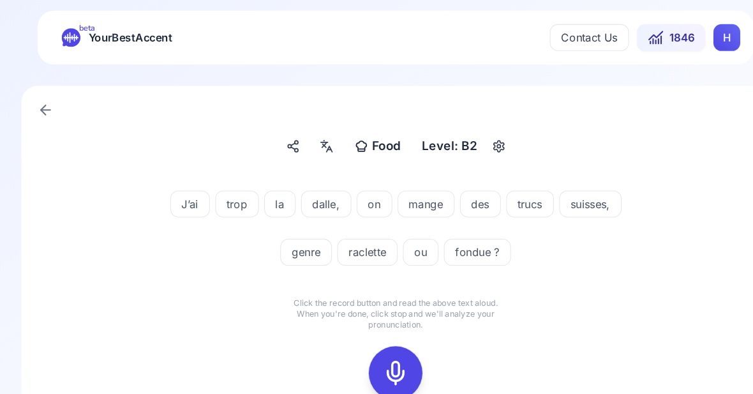
click at [381, 343] on icon at bounding box center [377, 355] width 26 height 26
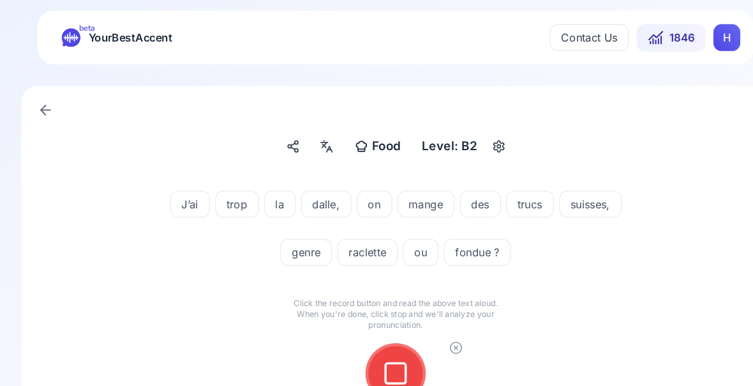
click at [379, 352] on icon at bounding box center [377, 355] width 26 height 26
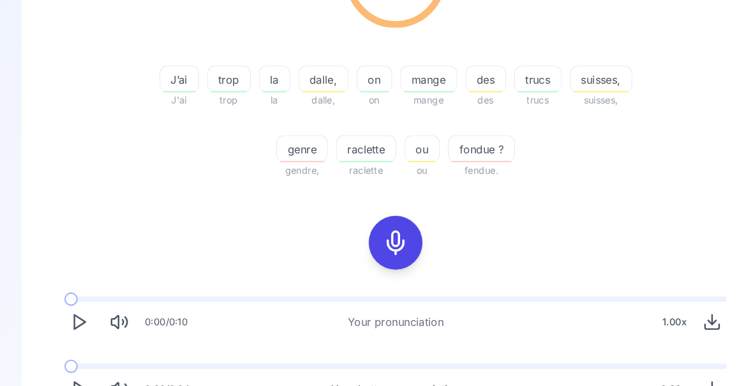
scroll to position [246, 0]
click at [79, 372] on icon "Play" at bounding box center [75, 369] width 18 height 18
click at [68, 352] on div "0:00 / 0:04 Your better pronunciation 0.80 x" at bounding box center [376, 364] width 651 height 59
click at [80, 371] on icon "Play" at bounding box center [75, 369] width 18 height 18
click at [518, 83] on div "trucs" at bounding box center [512, 74] width 45 height 26
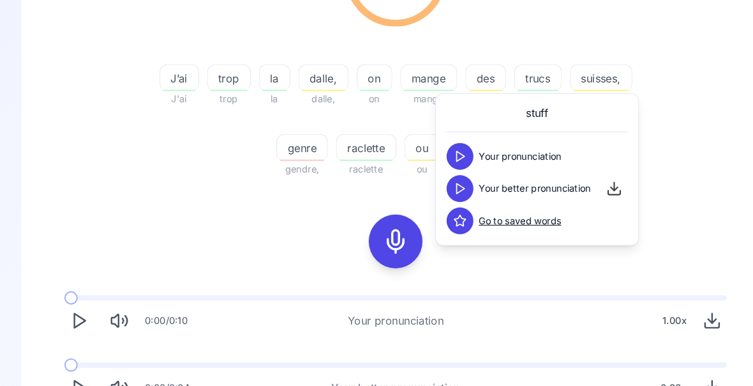
click at [666, 191] on div "74.36 % 74.36 % J’ai J'ai trop trop la la dalle, dalle, on on mange mange des d…" at bounding box center [376, 157] width 651 height 474
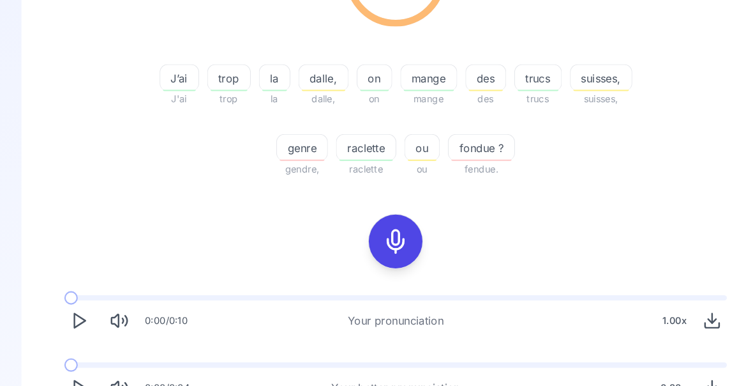
click at [285, 135] on span "genre" at bounding box center [288, 140] width 48 height 15
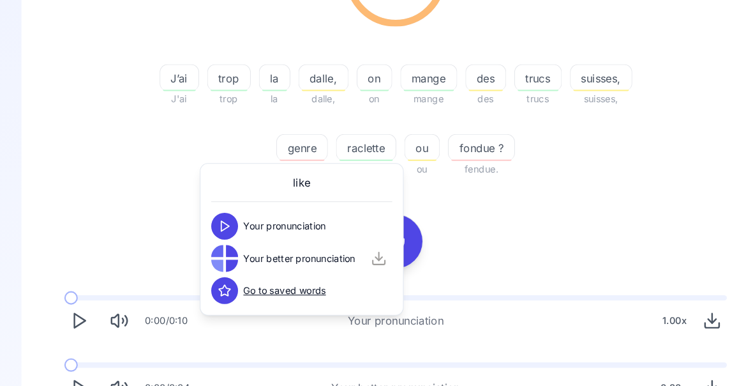
click at [509, 227] on div "74.36 % 74.36 % J’ai J'ai trop trop la la dalle, dalle, on on mange mange des d…" at bounding box center [376, 157] width 651 height 474
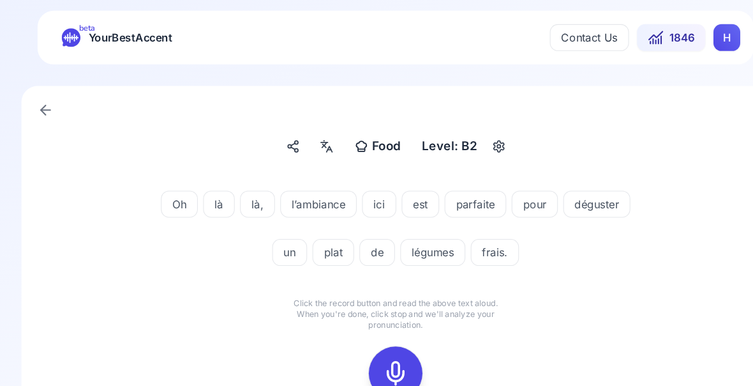
click at [373, 343] on icon at bounding box center [377, 355] width 26 height 26
click at [372, 357] on icon at bounding box center [377, 355] width 26 height 26
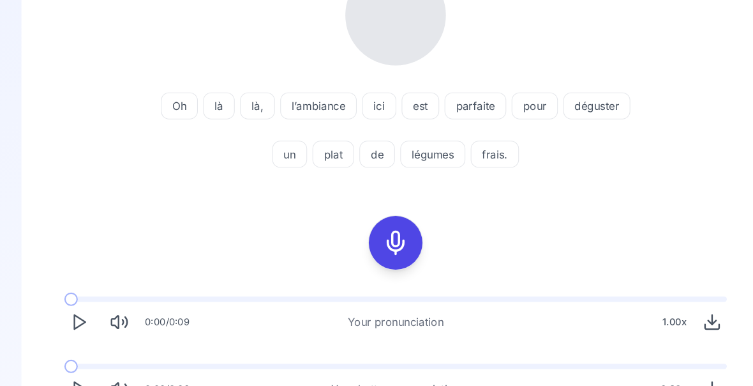
scroll to position [210, 0]
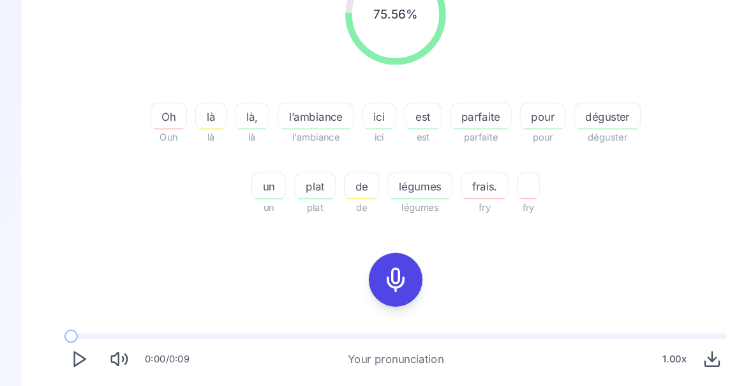
click at [73, 383] on span at bounding box center [70, 383] width 19 height 5
click at [579, 117] on span "déguster" at bounding box center [578, 110] width 63 height 15
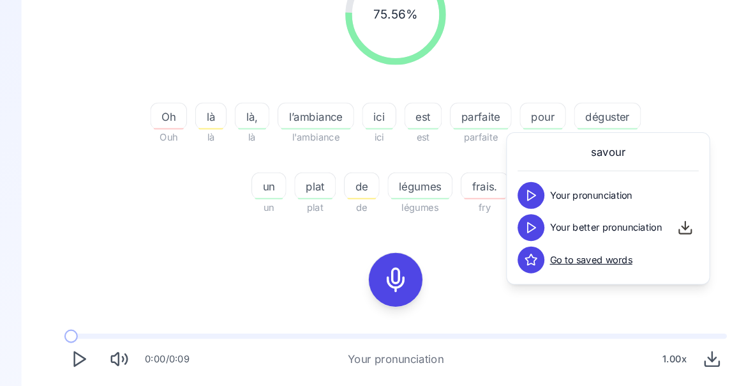
click at [220, 240] on div "75.56 % 75.56 % Oh Ouh là là là, là l’ambiance l'ambiance ici ici est est parfa…" at bounding box center [376, 193] width 651 height 474
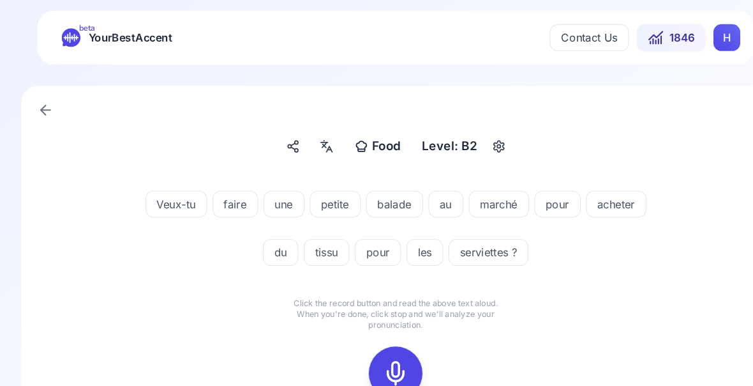
click at [376, 358] on icon at bounding box center [377, 355] width 26 height 26
click at [382, 350] on icon at bounding box center [377, 355] width 26 height 26
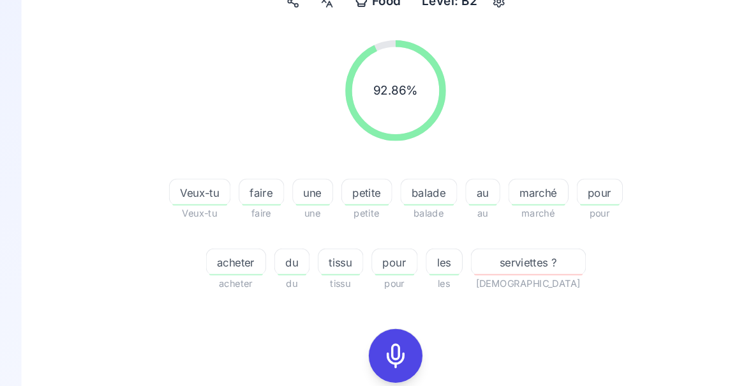
scroll to position [138, 0]
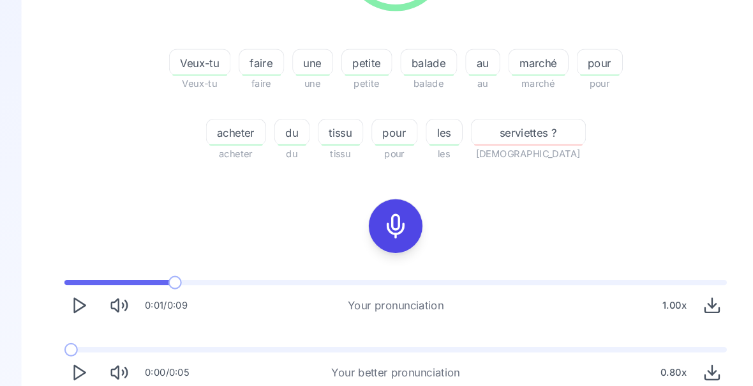
click at [75, 356] on icon "Play" at bounding box center [75, 354] width 18 height 18
click at [71, 335] on div "0:00 / 0:05 Your better pronunciation 0.80 x" at bounding box center [376, 349] width 651 height 59
click at [82, 354] on icon "Play" at bounding box center [75, 354] width 18 height 18
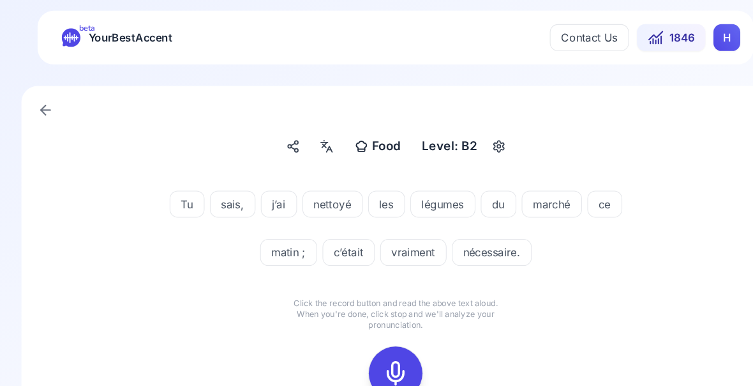
click at [377, 344] on icon at bounding box center [377, 355] width 26 height 26
click at [372, 347] on icon at bounding box center [377, 355] width 26 height 26
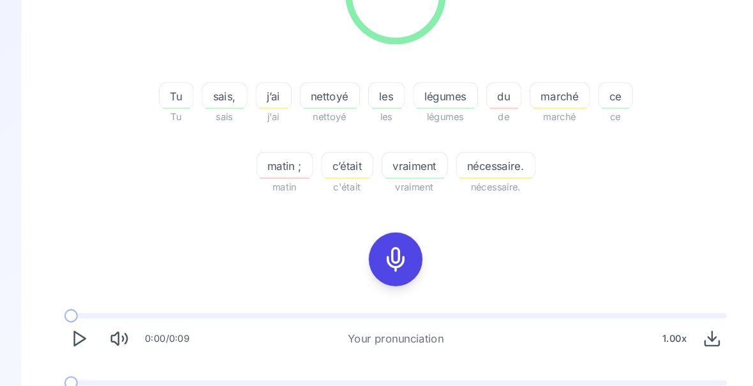
scroll to position [231, 0]
click at [79, 380] on icon "Play" at bounding box center [75, 384] width 18 height 18
click at [48, 393] on div "82.05 % 82.05 % Tu Tu sais, sais j’ai j'ai nettoyé nettoyé les les légumes légu…" at bounding box center [376, 192] width 661 height 525
click at [71, 358] on div "0:00 / 0:05 Your better pronunciation 0.80 x" at bounding box center [376, 379] width 651 height 59
click at [80, 380] on icon "Play" at bounding box center [75, 384] width 18 height 18
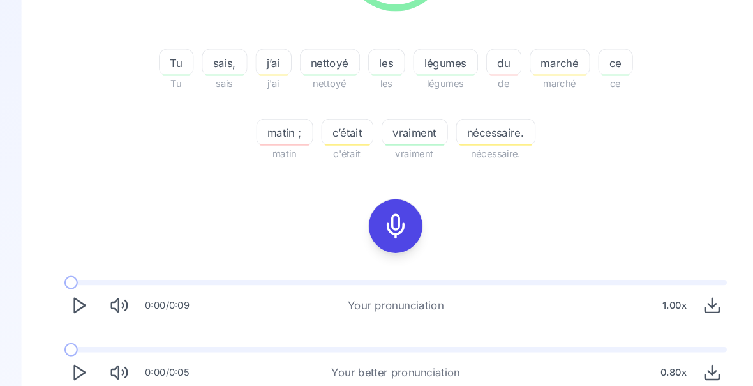
scroll to position [261, 0]
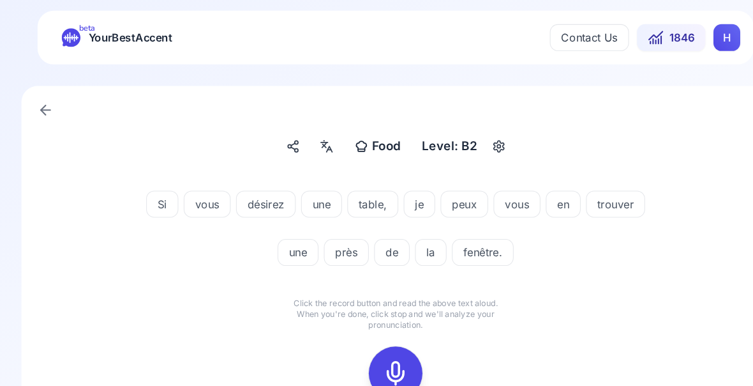
click at [375, 356] on icon at bounding box center [377, 355] width 26 height 26
click at [382, 354] on icon at bounding box center [377, 355] width 26 height 26
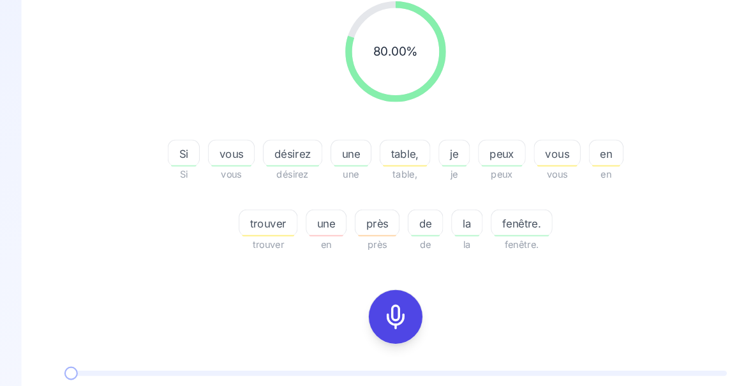
scroll to position [179, 0]
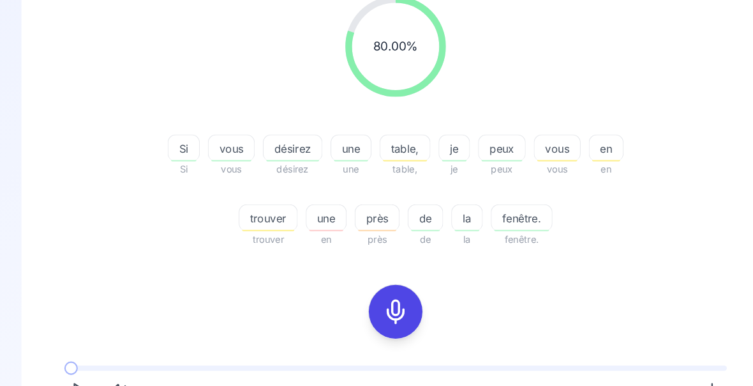
click at [257, 211] on span "trouver" at bounding box center [255, 207] width 55 height 15
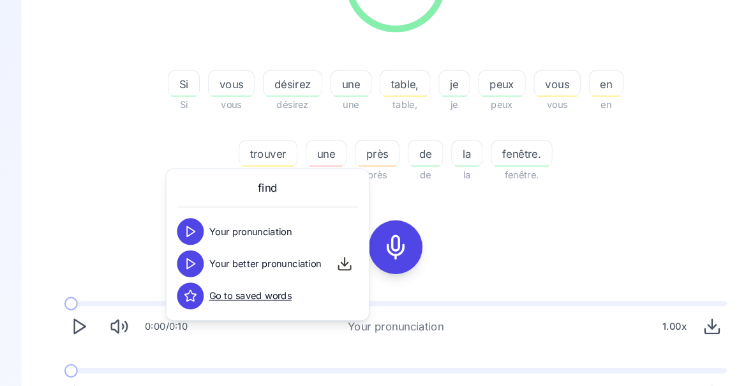
scroll to position [243, 0]
click at [77, 382] on button "Play" at bounding box center [75, 373] width 28 height 28
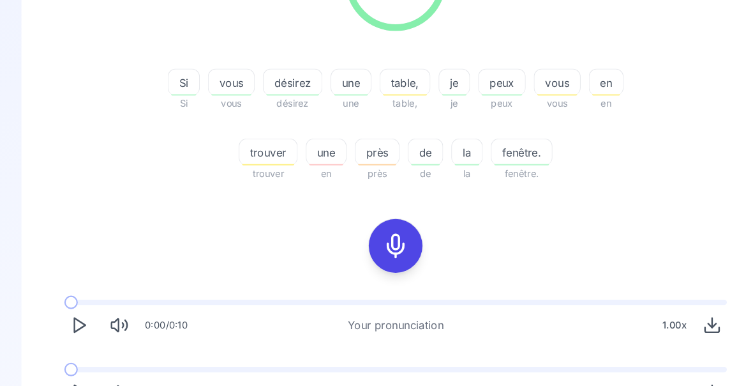
click at [77, 368] on icon "Play" at bounding box center [75, 373] width 18 height 18
click at [71, 355] on div "0:00 / 0:05 Your better pronunciation 0.80 x" at bounding box center [376, 367] width 651 height 59
click at [77, 373] on icon "Play" at bounding box center [75, 373] width 18 height 18
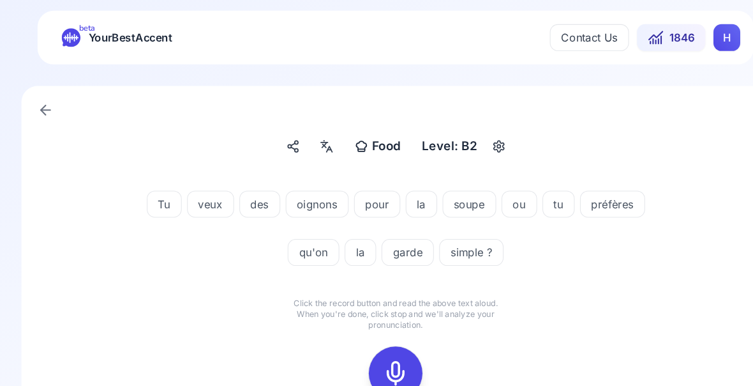
click at [379, 345] on rect at bounding box center [376, 354] width 19 height 19
click at [375, 352] on icon at bounding box center [377, 355] width 26 height 26
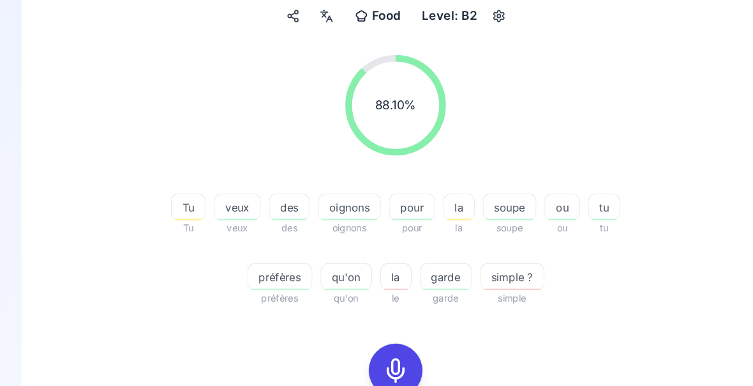
scroll to position [140, 0]
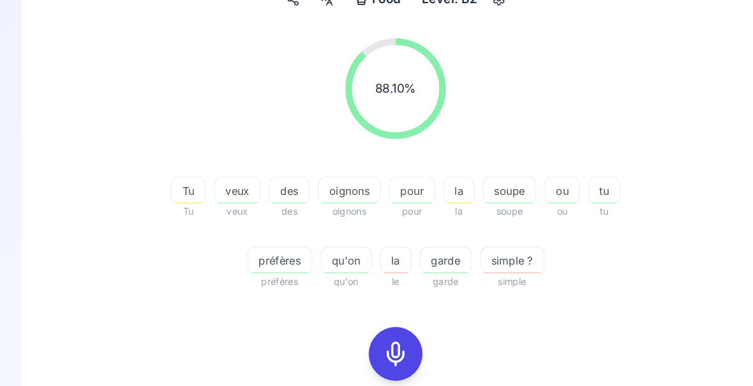
click at [425, 250] on span "garde" at bounding box center [424, 247] width 49 height 15
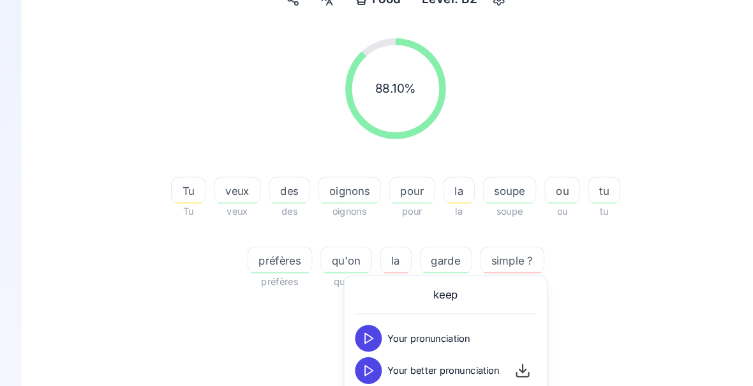
click at [624, 332] on div "88.10 % 88.10 % Tu Tu veux veux des des oignons oignons pour pour la la soupe s…" at bounding box center [376, 263] width 651 height 474
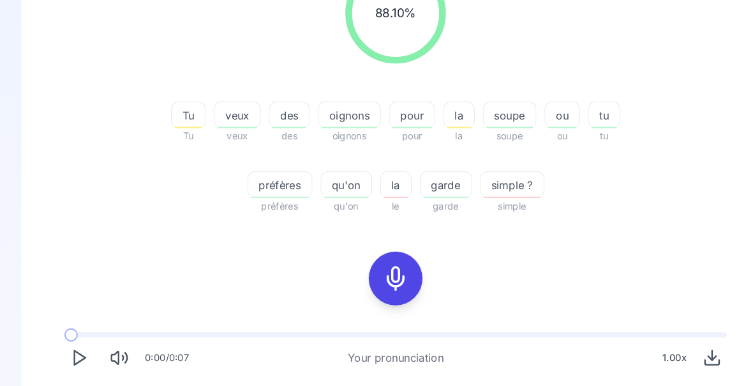
scroll to position [212, 0]
click at [428, 177] on span "garde" at bounding box center [424, 175] width 49 height 15
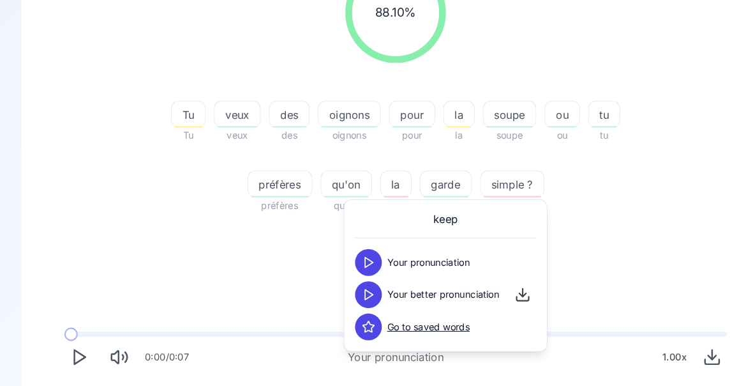
click at [601, 237] on div "88.10 % 88.10 % Tu Tu veux veux des des oignons oignons pour pour la la soupe s…" at bounding box center [376, 191] width 651 height 474
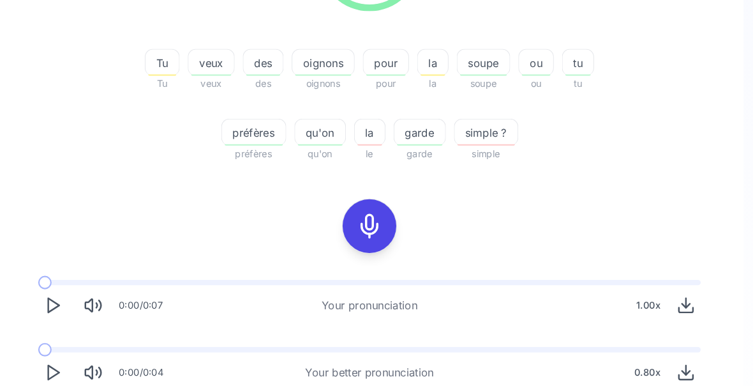
scroll to position [261, 0]
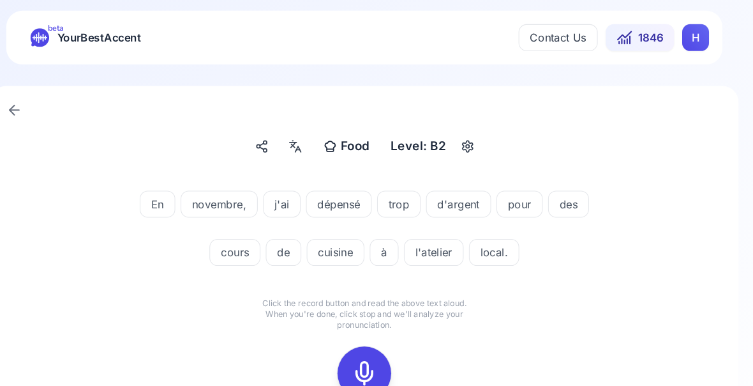
click at [364, 354] on icon at bounding box center [377, 355] width 26 height 26
click at [364, 350] on icon at bounding box center [377, 355] width 26 height 26
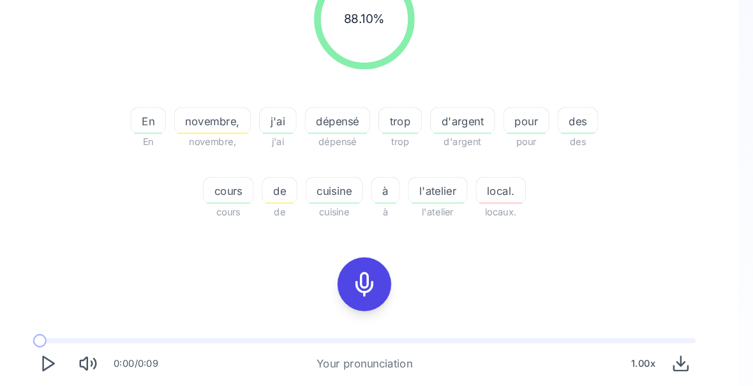
scroll to position [202, 0]
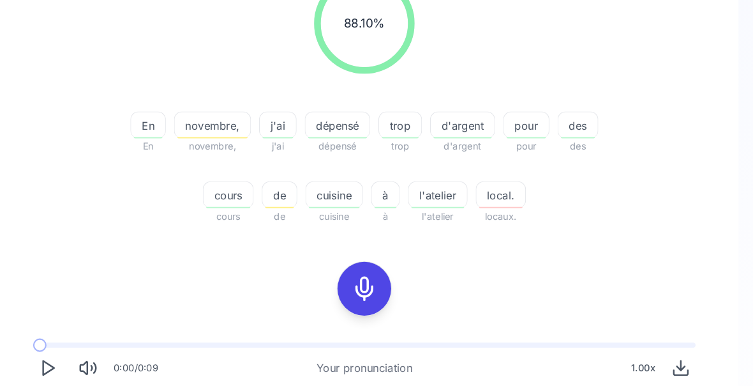
click at [61, 391] on span at bounding box center [74, 391] width 26 height 5
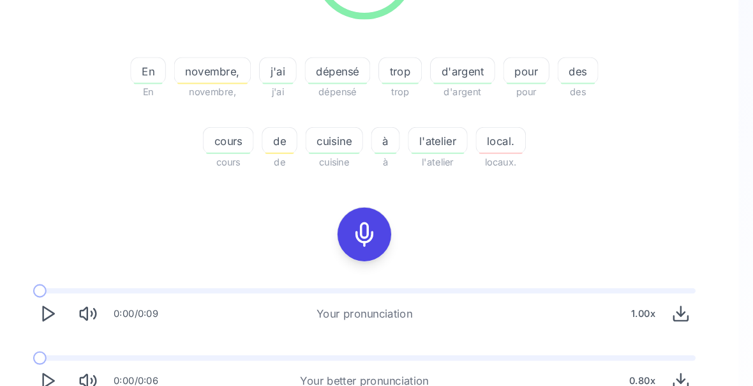
scroll to position [253, 0]
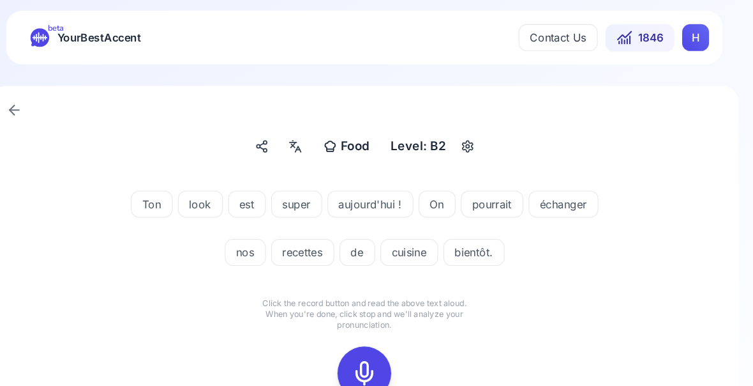
click at [364, 350] on icon at bounding box center [377, 355] width 26 height 26
click at [364, 352] on icon at bounding box center [377, 355] width 26 height 26
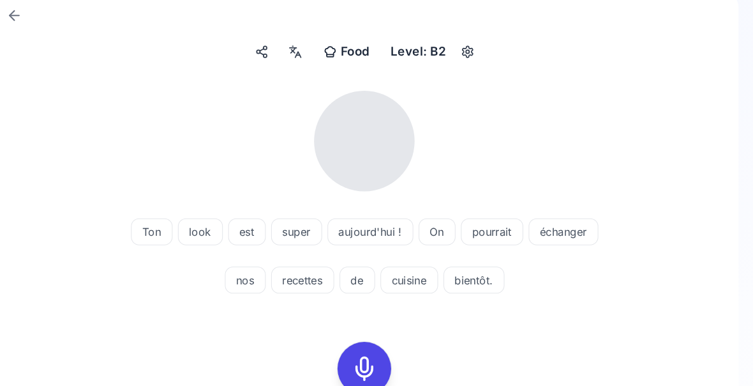
scroll to position [89, 0]
click at [364, 348] on icon at bounding box center [377, 352] width 26 height 26
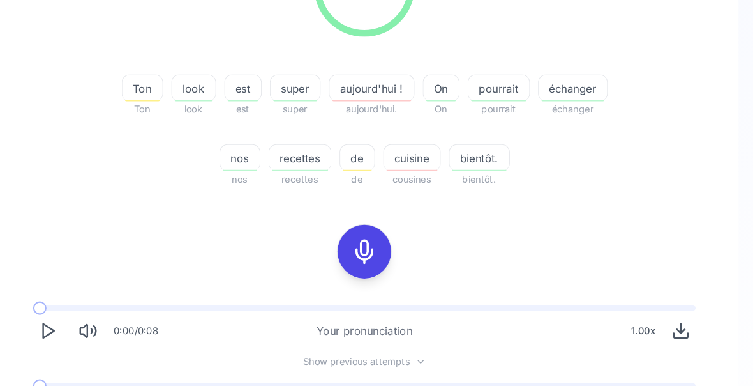
scroll to position [237, 0]
click at [66, 388] on icon "Play" at bounding box center [75, 388] width 18 height 18
click at [61, 365] on span at bounding box center [74, 366] width 26 height 5
click at [193, 94] on div "look" at bounding box center [214, 83] width 43 height 26
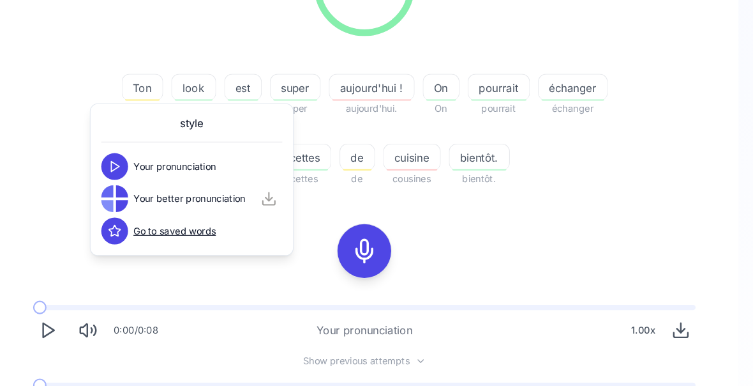
click at [614, 195] on div "84.62 % 84.62 % Ton Ton look look est est super super aujourd'hui ! aujourd'hui…" at bounding box center [376, 170] width 651 height 484
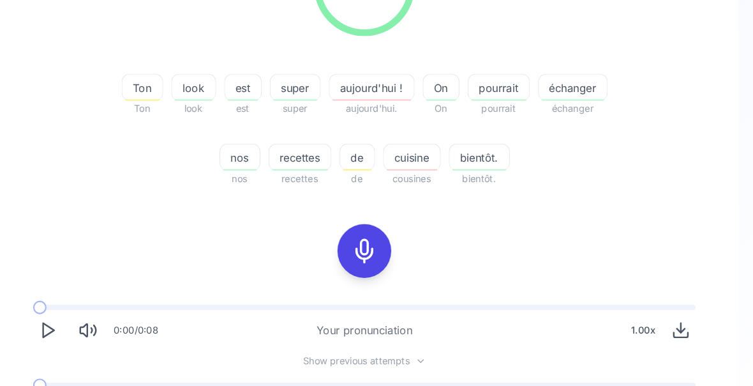
click at [61, 388] on button "Play" at bounding box center [75, 388] width 28 height 28
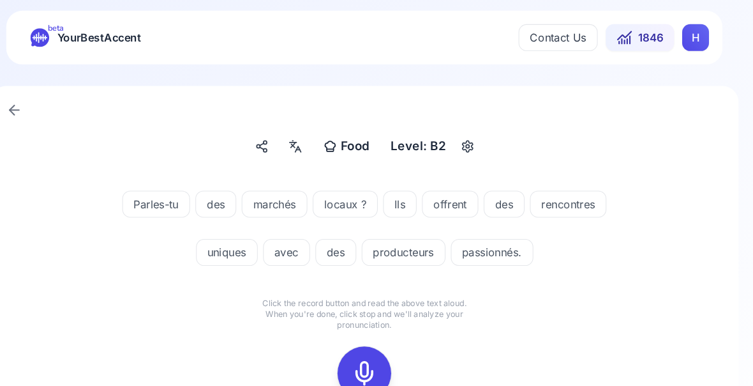
click at [364, 351] on icon at bounding box center [377, 355] width 26 height 26
click at [364, 354] on icon at bounding box center [377, 355] width 26 height 26
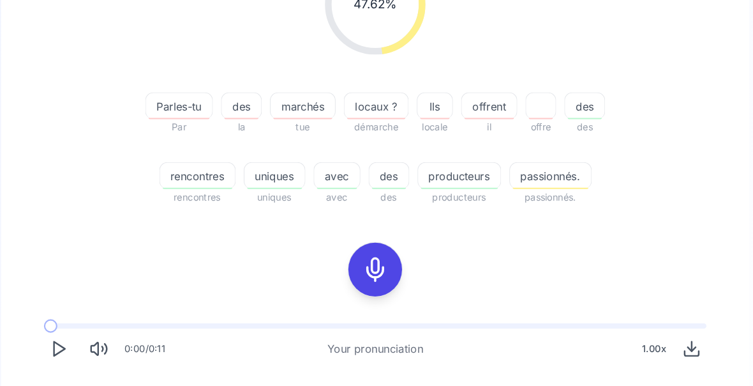
scroll to position [220, 0]
click at [473, 102] on span "offrent" at bounding box center [485, 101] width 52 height 15
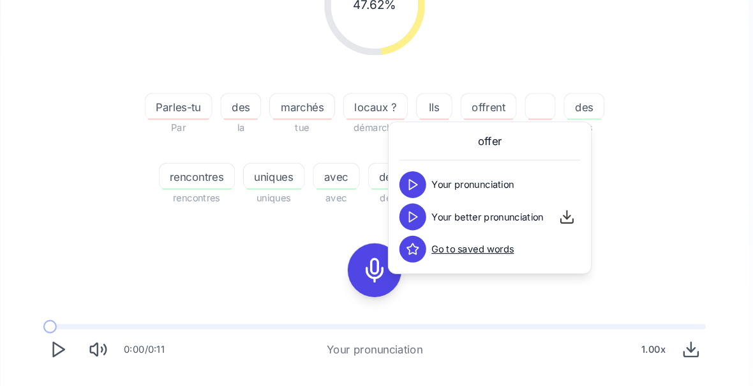
click at [407, 209] on icon at bounding box center [413, 206] width 13 height 13
click at [645, 227] on div "47.62 % 47.62 % Parles-tu Par des la marchés tue locaux ? démarche Ils locale o…" at bounding box center [376, 183] width 651 height 474
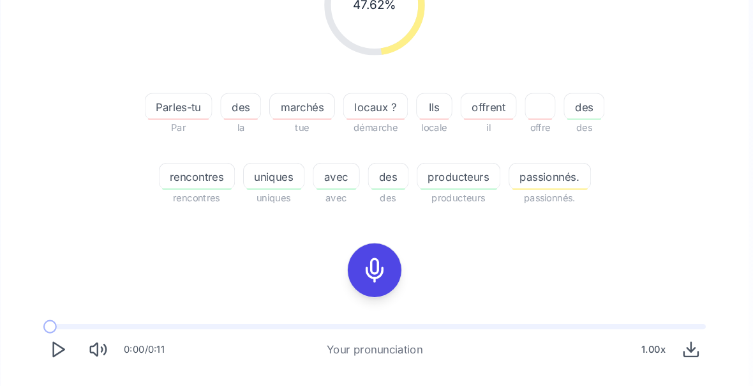
click at [61, 375] on span at bounding box center [71, 374] width 20 height 5
click at [364, 249] on icon at bounding box center [377, 257] width 26 height 26
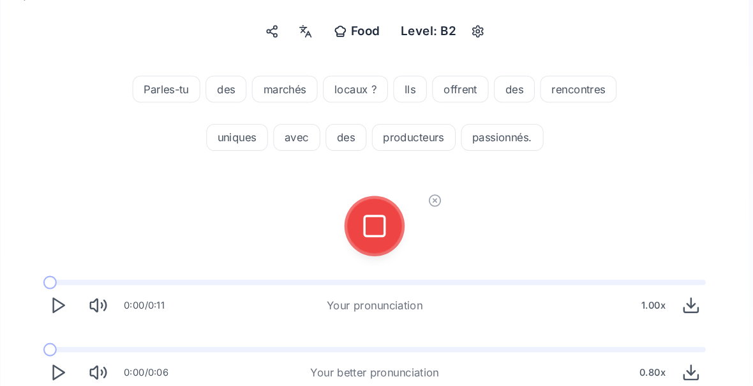
scroll to position [109, 0]
click at [364, 203] on icon at bounding box center [377, 215] width 26 height 26
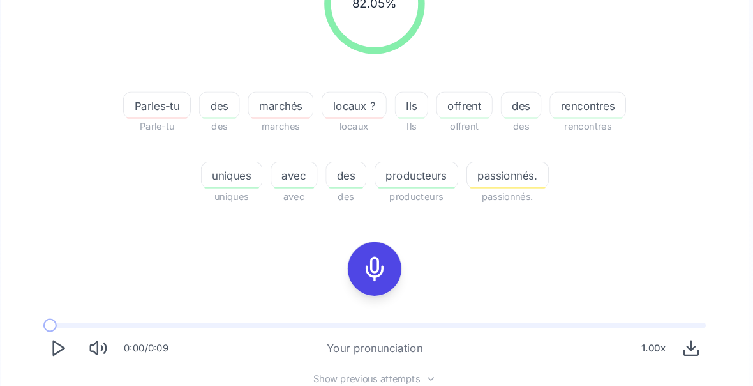
scroll to position [224, 0]
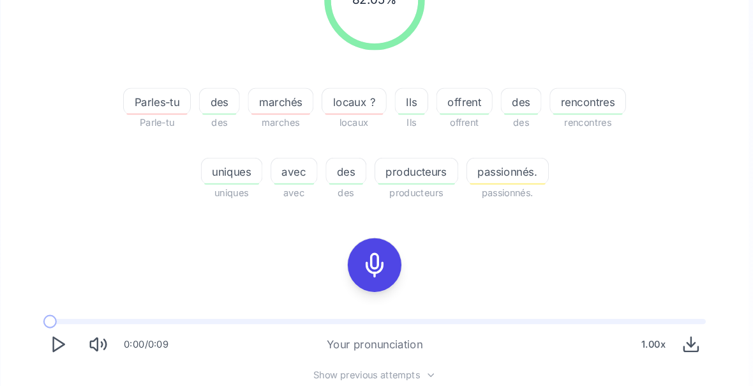
click at [158, 100] on span "Parles-tu" at bounding box center [169, 96] width 63 height 15
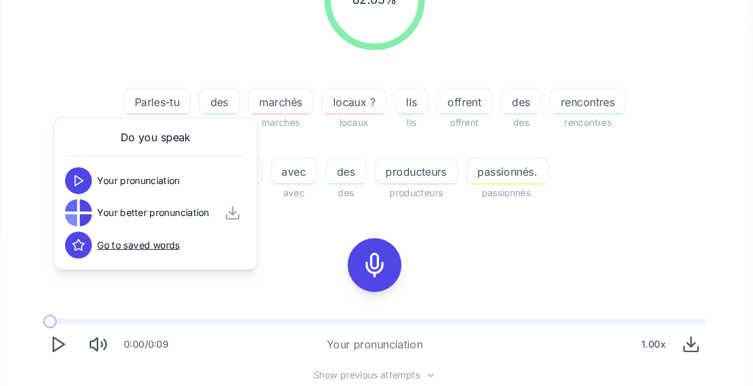
click at [619, 218] on div "82.05 % 82.05 % Parles-tu Parle-tu des des marchés marches locaux ? locaux Ils …" at bounding box center [376, 184] width 651 height 484
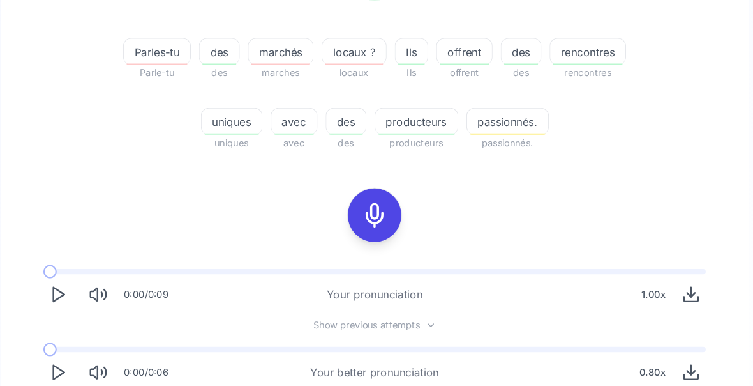
scroll to position [271, 0]
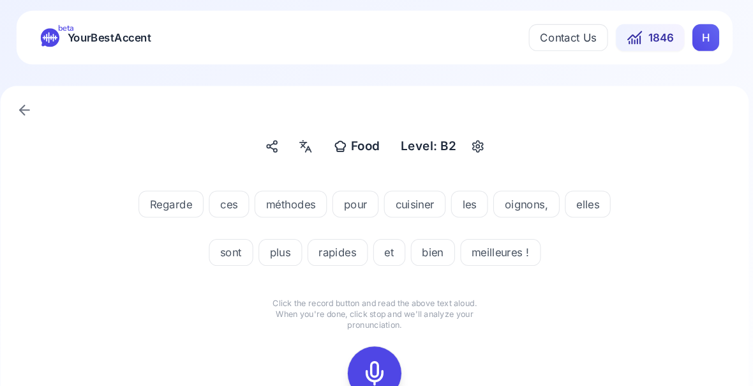
click at [367, 346] on rect at bounding box center [376, 354] width 19 height 19
click at [364, 351] on icon at bounding box center [377, 355] width 26 height 26
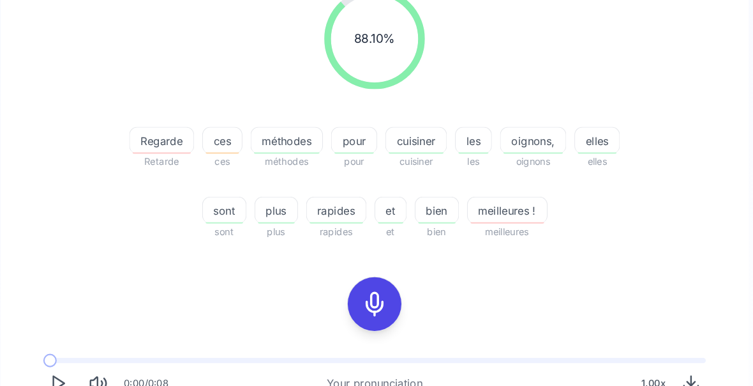
scroll to position [189, 0]
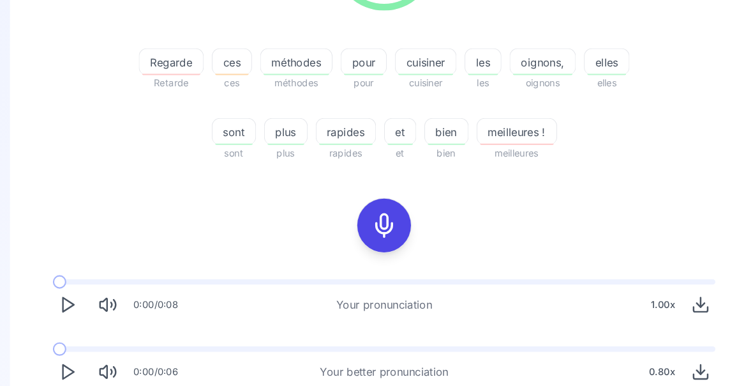
scroll to position [261, 0]
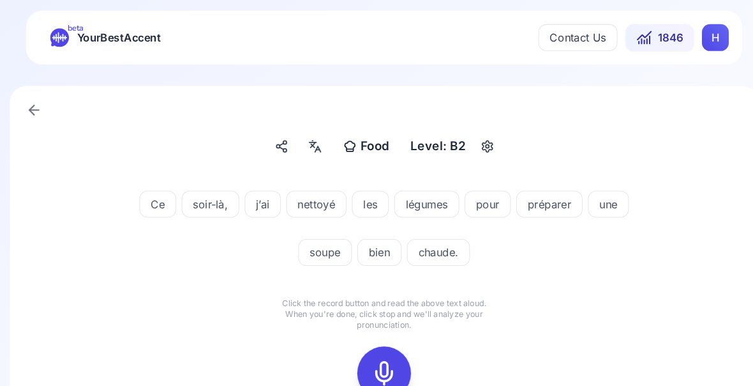
click at [366, 354] on icon at bounding box center [377, 355] width 26 height 26
click at [365, 347] on icon at bounding box center [377, 355] width 26 height 26
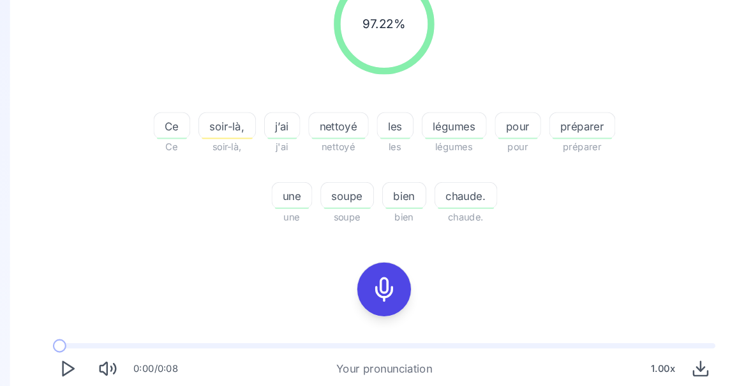
scroll to position [202, 0]
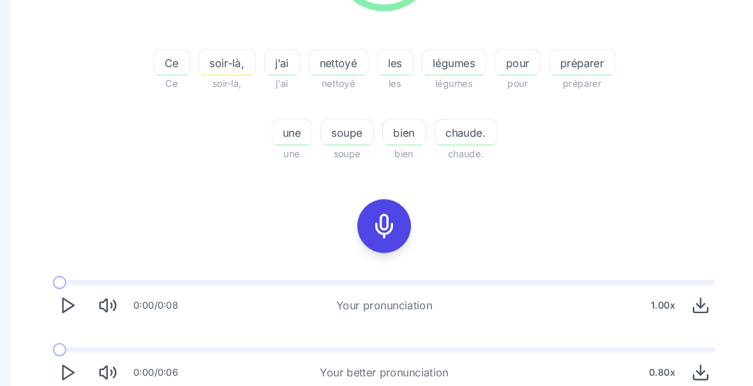
scroll to position [0, 0]
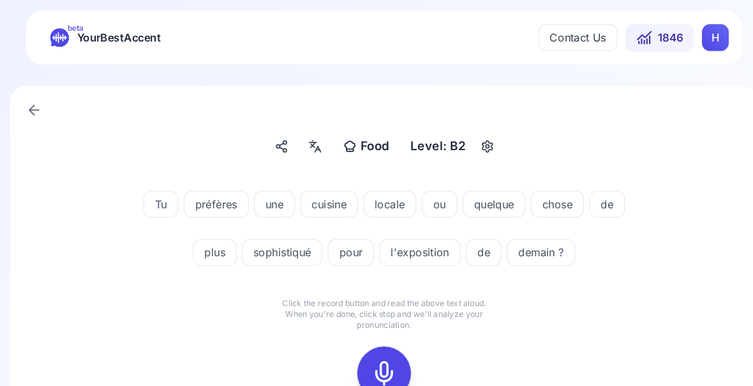
click at [370, 350] on icon at bounding box center [377, 355] width 26 height 26
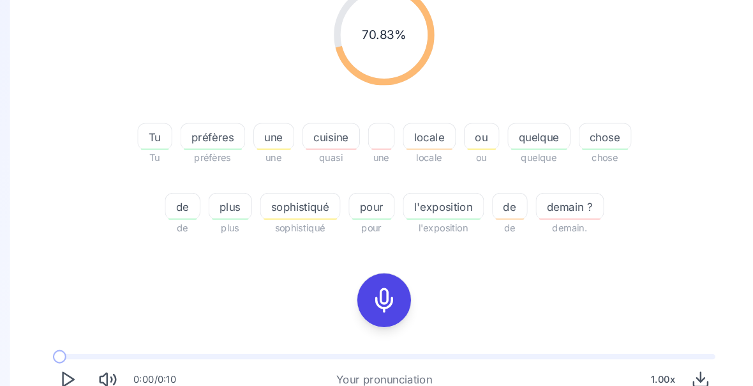
scroll to position [195, 0]
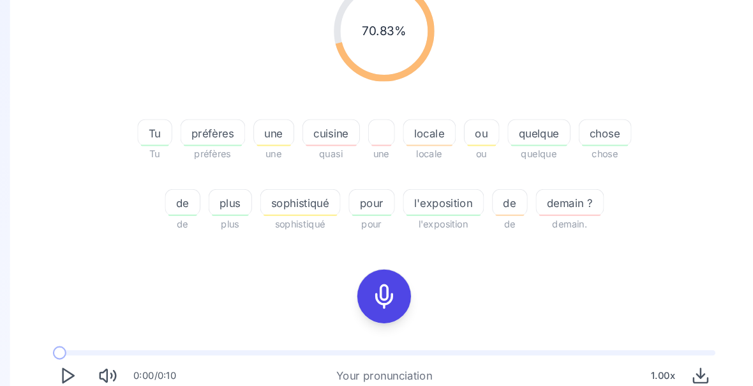
click at [322, 125] on span "cuisine" at bounding box center [326, 126] width 54 height 15
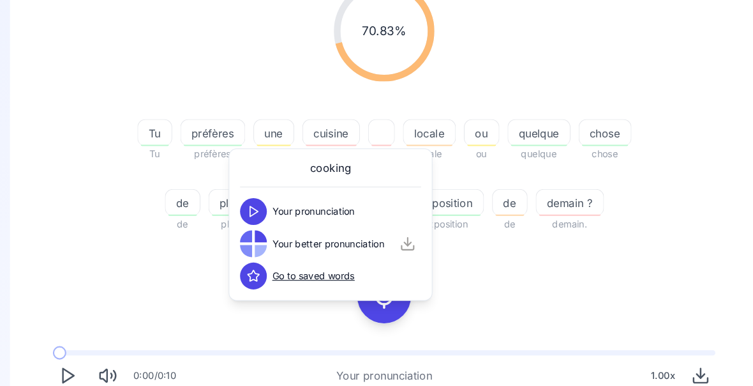
click at [623, 267] on div "70.83 % 70.83 % Tu Tu préfères préfères une une cuisine quasi une locale locale…" at bounding box center [376, 208] width 651 height 474
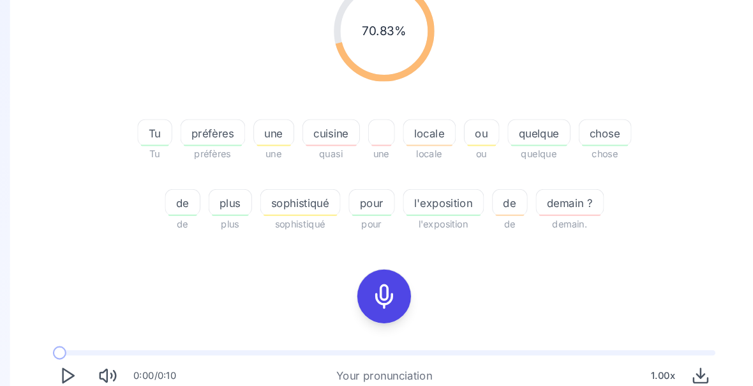
click at [428, 195] on span "l'exposition" at bounding box center [433, 192] width 76 height 15
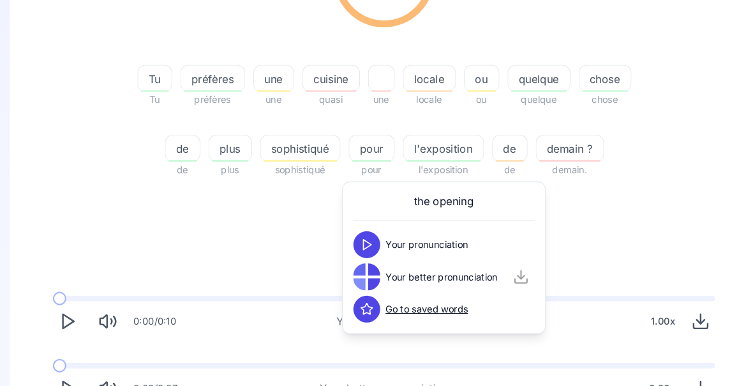
scroll to position [261, 0]
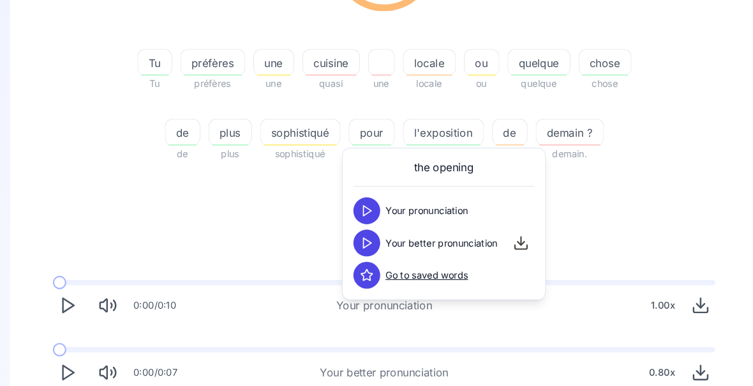
click at [66, 352] on icon "Play" at bounding box center [75, 354] width 18 height 18
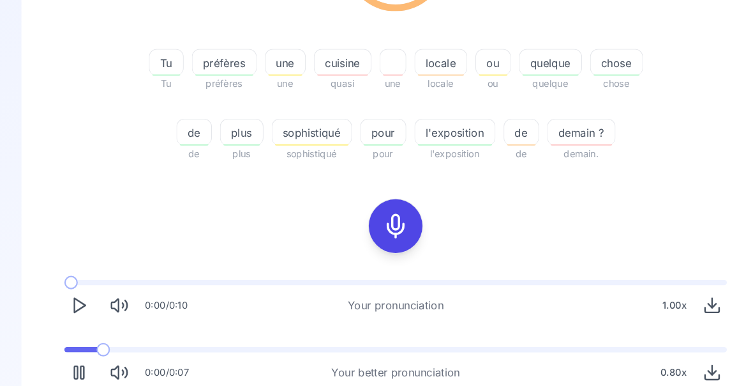
click at [75, 331] on span at bounding box center [76, 332] width 31 height 5
click at [77, 352] on icon "Play" at bounding box center [75, 354] width 18 height 18
click at [76, 354] on icon "Play" at bounding box center [75, 354] width 18 height 18
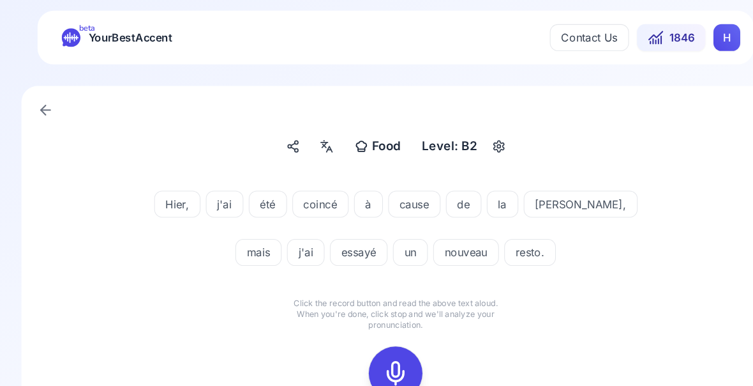
click at [380, 350] on icon at bounding box center [377, 355] width 26 height 26
click at [375, 355] on icon at bounding box center [377, 355] width 26 height 26
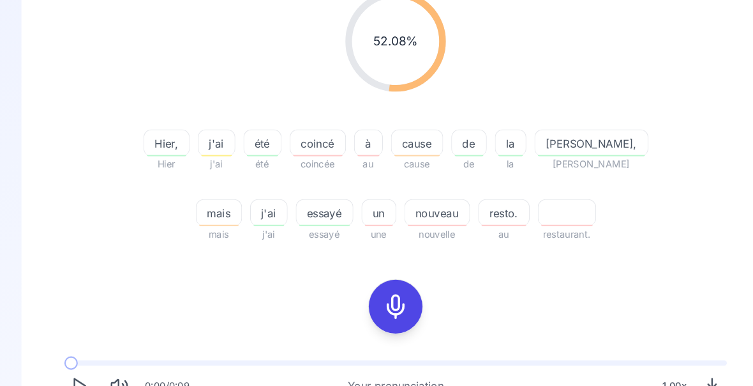
scroll to position [186, 0]
click at [313, 136] on span "coincé" at bounding box center [302, 135] width 52 height 15
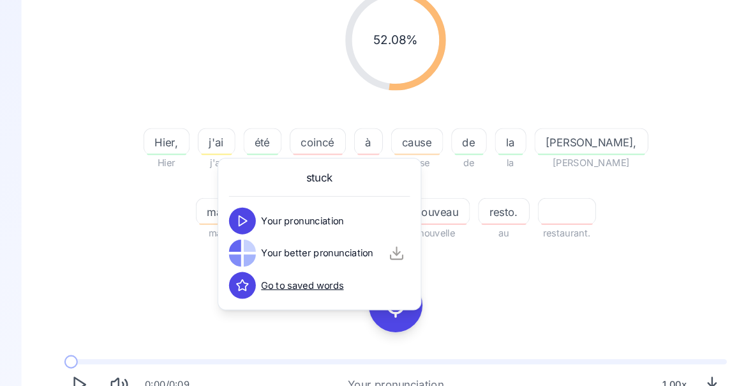
click at [632, 277] on div "52.08 % 52.08 % Hier, Hier j'ai j'ai été été coincé coincée à au cause cause de…" at bounding box center [376, 217] width 651 height 474
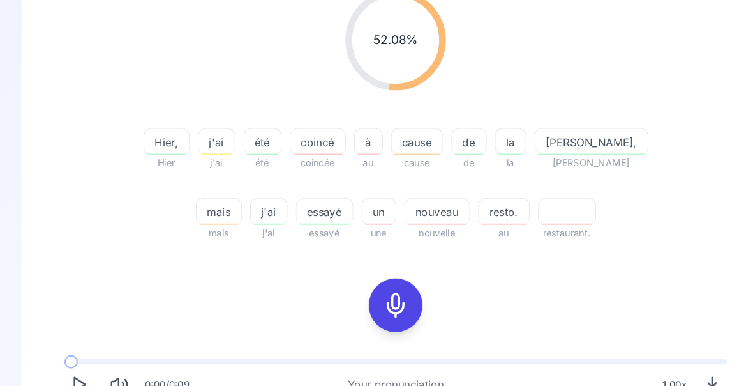
click at [405, 140] on span "cause" at bounding box center [397, 135] width 49 height 15
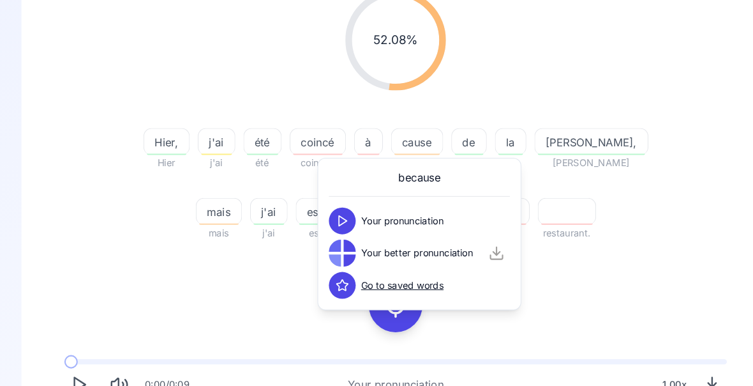
click at [635, 271] on div "52.08 % 52.08 % Hier, Hier j'ai j'ai été été coincé coincée à au cause cause de…" at bounding box center [376, 217] width 651 height 474
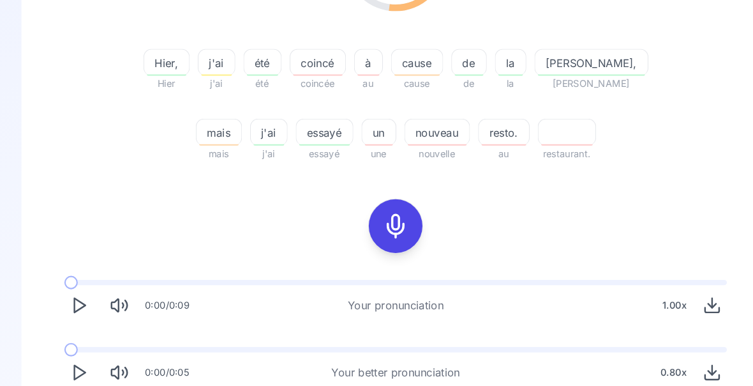
scroll to position [261, 0]
click at [380, 214] on icon at bounding box center [377, 215] width 26 height 26
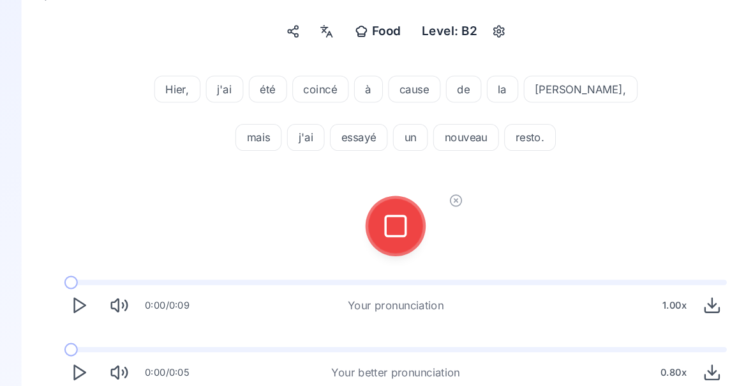
scroll to position [109, 0]
click at [377, 220] on icon at bounding box center [377, 215] width 26 height 26
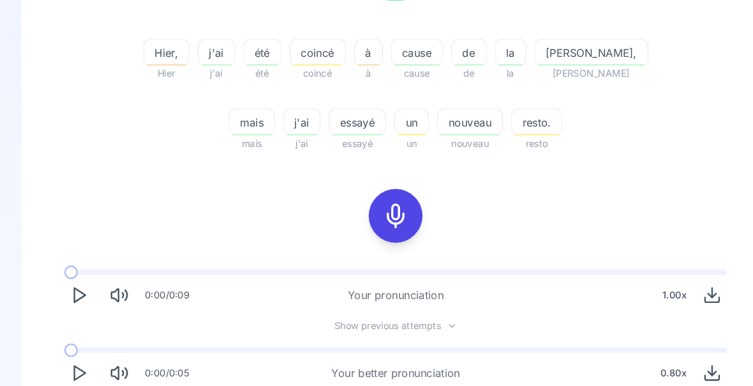
scroll to position [0, 0]
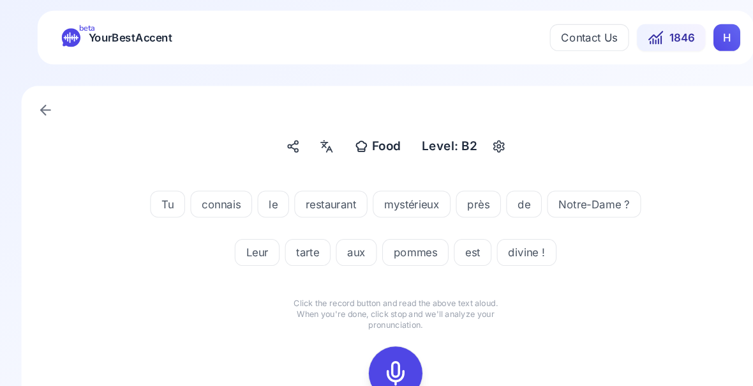
click at [381, 352] on icon at bounding box center [377, 355] width 26 height 26
click at [379, 356] on icon at bounding box center [377, 355] width 26 height 26
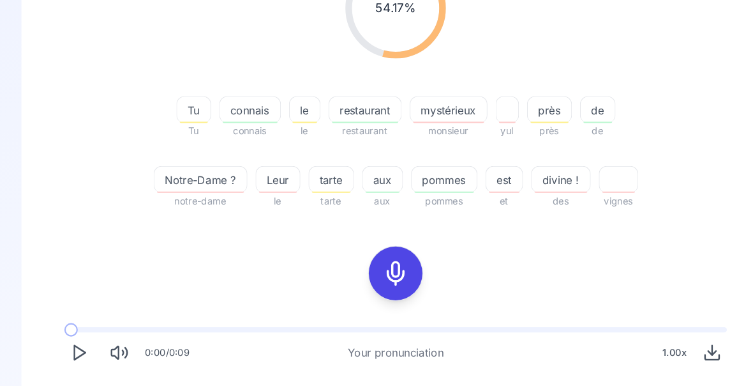
scroll to position [218, 0]
click at [68, 375] on span at bounding box center [67, 375] width 13 height 5
click at [376, 258] on icon at bounding box center [377, 259] width 26 height 26
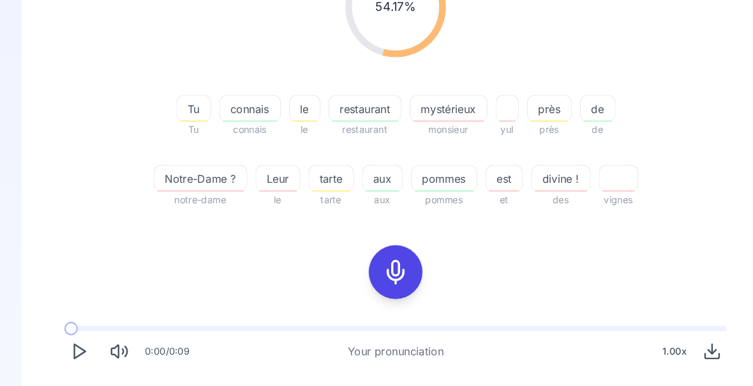
scroll to position [109, 0]
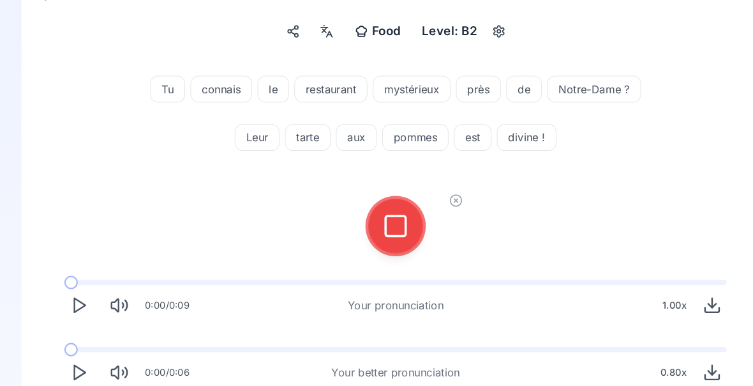
click at [381, 226] on icon at bounding box center [377, 215] width 26 height 26
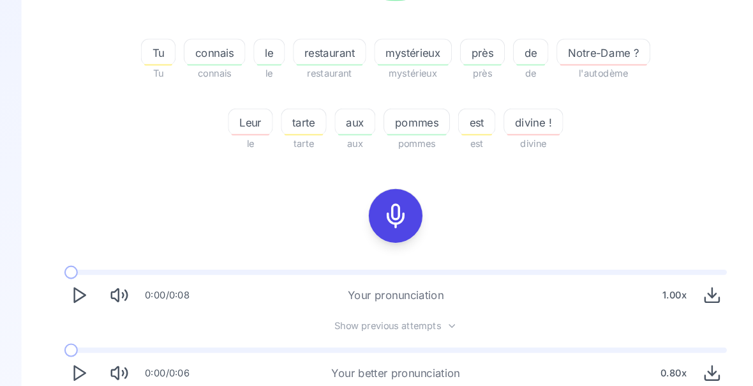
scroll to position [170, 0]
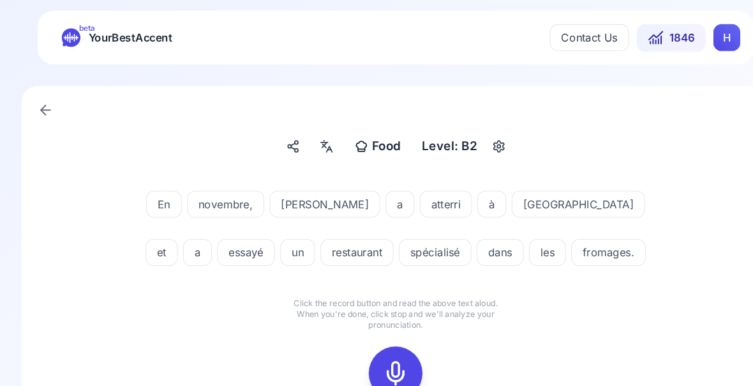
click at [384, 352] on icon at bounding box center [377, 355] width 26 height 26
click at [383, 356] on icon at bounding box center [377, 355] width 26 height 26
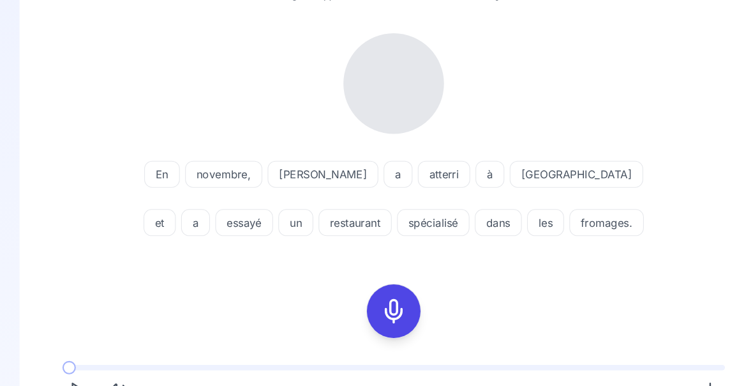
scroll to position [144, 0]
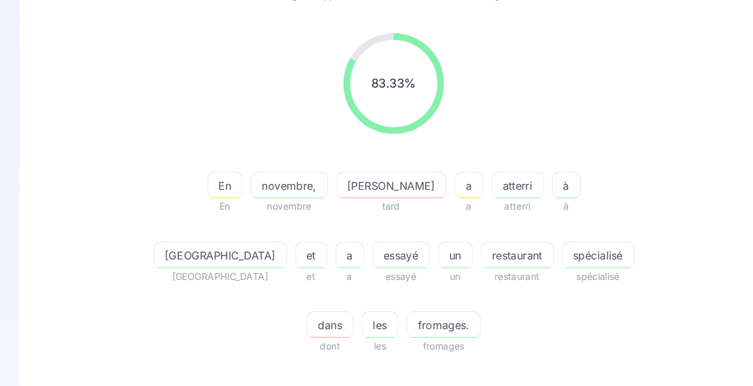
click at [470, 185] on div "atterri" at bounding box center [495, 176] width 50 height 26
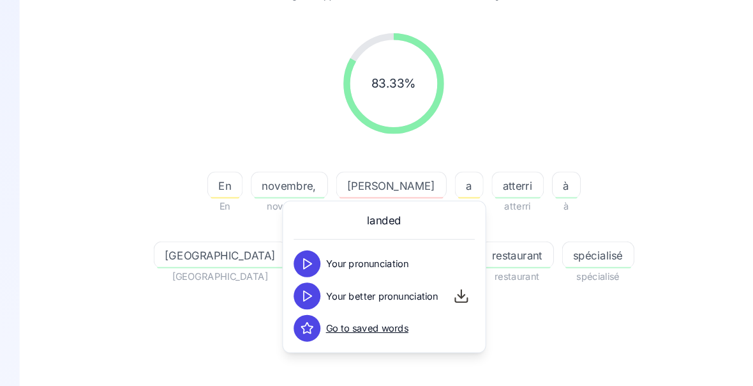
click at [297, 282] on icon at bounding box center [294, 281] width 13 height 13
click at [297, 279] on icon at bounding box center [294, 281] width 13 height 13
click at [590, 327] on div "83.33 % 83.33 % En En novembre, novembre [PERSON_NAME] tard a a atterri atterri…" at bounding box center [376, 292] width 651 height 540
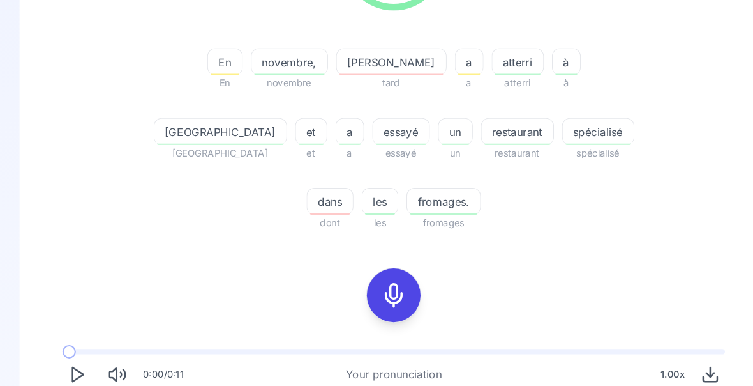
scroll to position [261, 0]
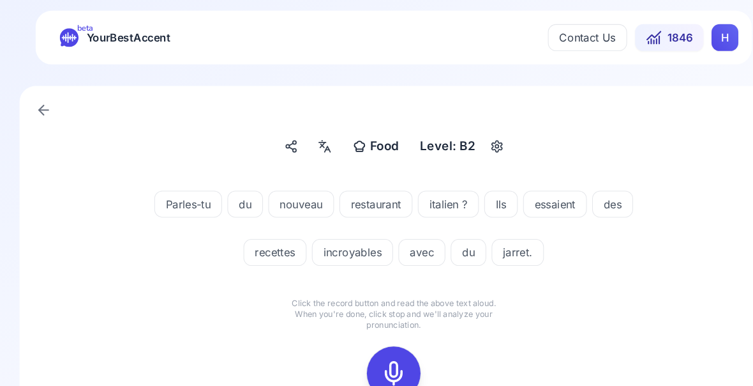
click at [367, 343] on icon at bounding box center [377, 355] width 26 height 26
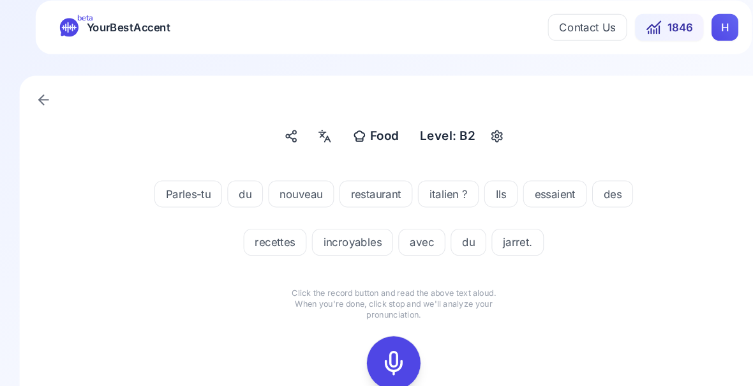
scroll to position [40, 0]
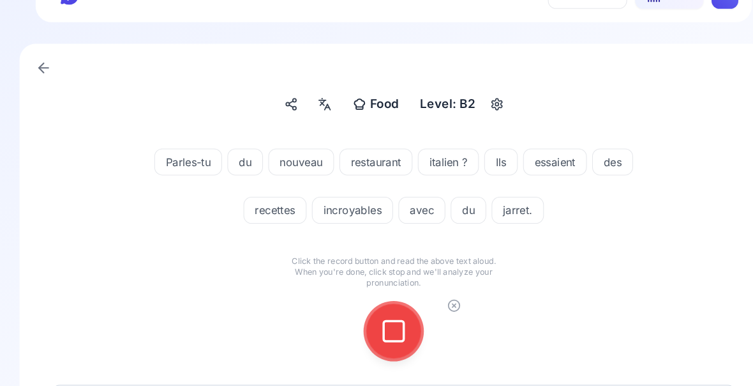
click at [377, 296] on div at bounding box center [376, 314] width 31 height 51
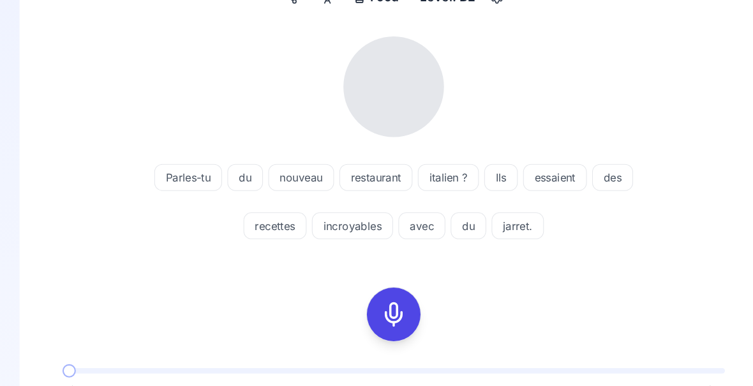
scroll to position [142, 0]
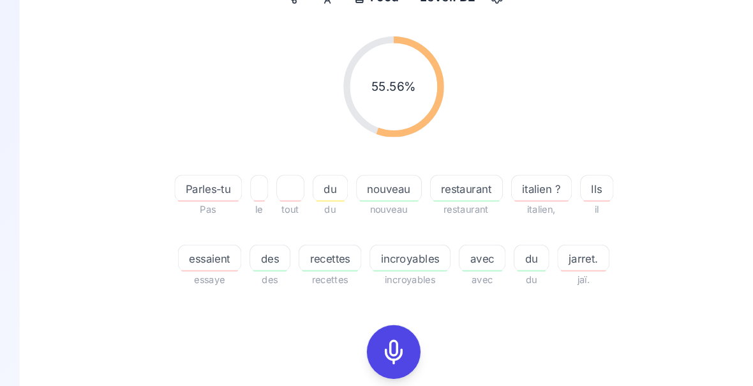
click at [558, 250] on span "jarret." at bounding box center [557, 245] width 49 height 15
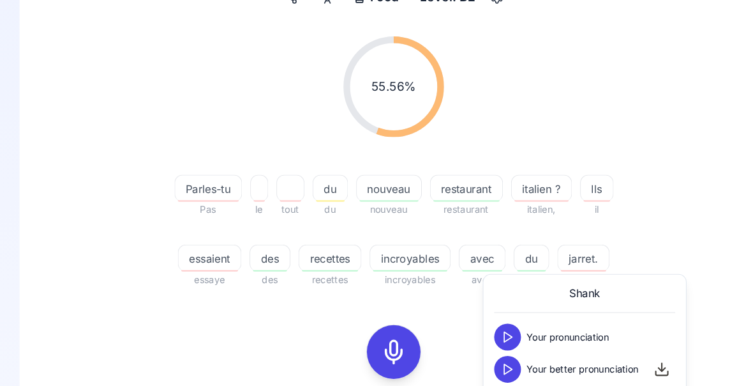
click at [488, 350] on icon at bounding box center [485, 351] width 13 height 13
click at [660, 220] on div "55.56 % 55.56 % Parles-tu Pas le tout du du nouveau nouveau restaurant restaura…" at bounding box center [376, 153] width 651 height 259
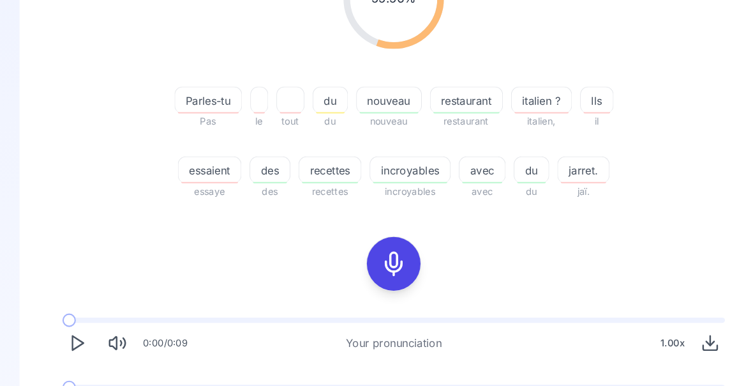
scroll to position [226, 0]
click at [82, 391] on icon "Play" at bounding box center [75, 389] width 18 height 18
click at [66, 370] on div "0:00 / 0:08 Your better pronunciation 0.80 x" at bounding box center [376, 384] width 651 height 59
click at [77, 387] on polygon "Play" at bounding box center [76, 389] width 10 height 13
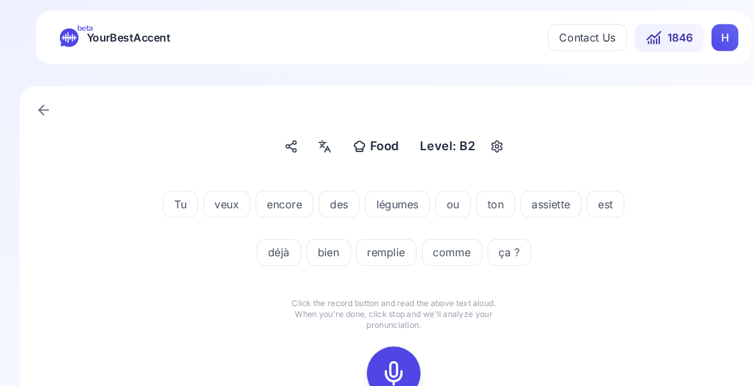
click at [380, 358] on icon at bounding box center [377, 355] width 26 height 26
click at [373, 353] on icon at bounding box center [377, 355] width 26 height 26
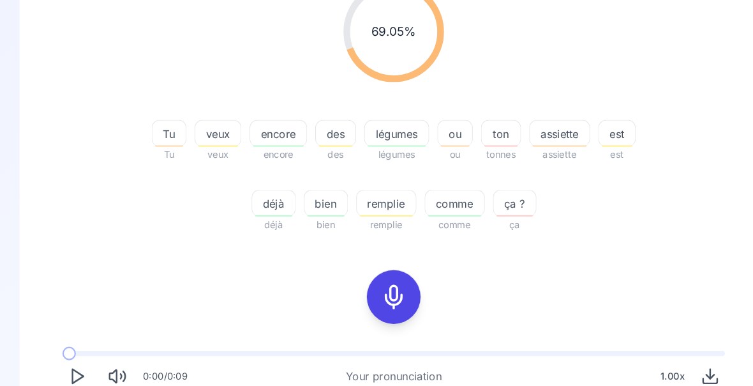
scroll to position [196, 0]
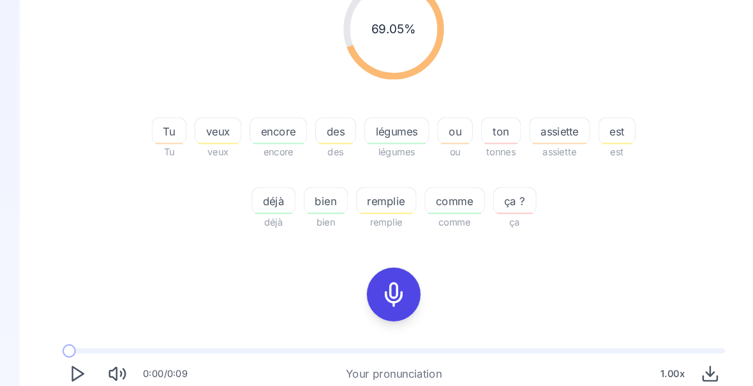
click at [363, 199] on div "remplie" at bounding box center [369, 191] width 57 height 26
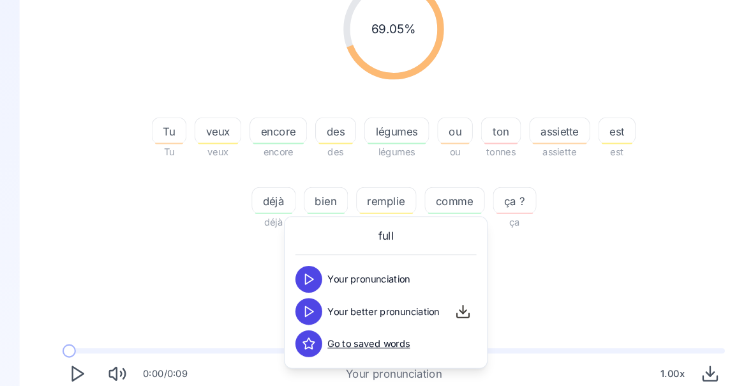
click at [298, 299] on icon at bounding box center [296, 296] width 13 height 13
click at [633, 262] on div "69.05 % 69.05 % Tu Tu veux veux encore encore des des légumes légumes ou ou ton…" at bounding box center [376, 207] width 651 height 474
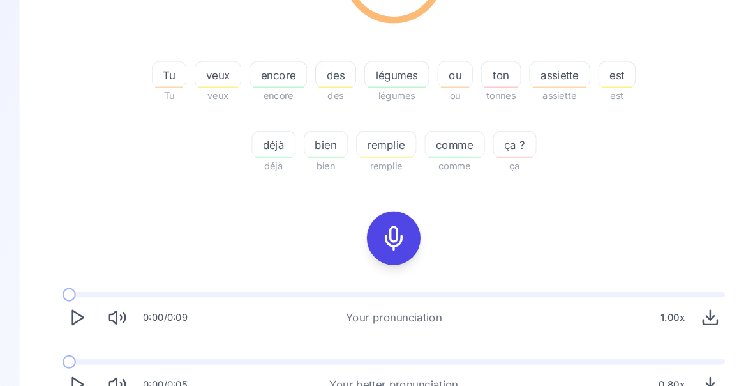
scroll to position [245, 0]
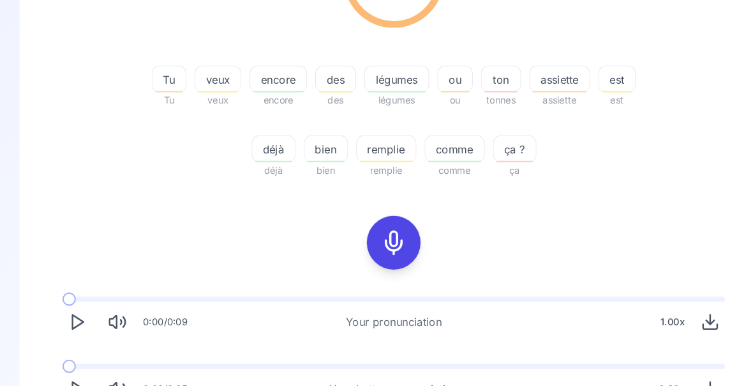
click at [83, 373] on button "Play" at bounding box center [75, 370] width 28 height 28
click at [70, 349] on span at bounding box center [73, 348] width 24 height 5
click at [84, 363] on button "Play" at bounding box center [75, 370] width 28 height 28
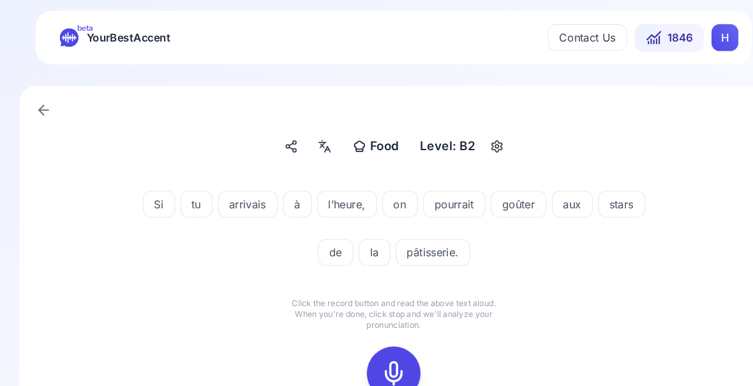
click at [375, 352] on icon at bounding box center [377, 355] width 26 height 26
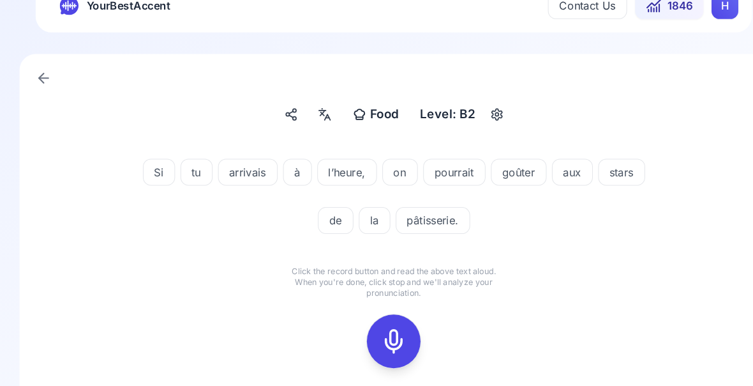
scroll to position [40, 0]
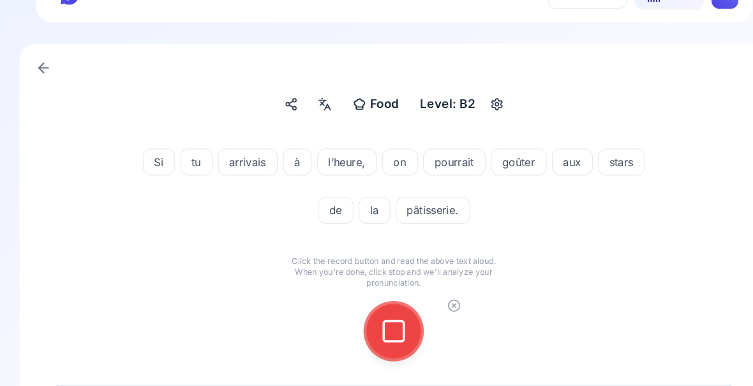
click at [371, 311] on icon at bounding box center [377, 315] width 26 height 26
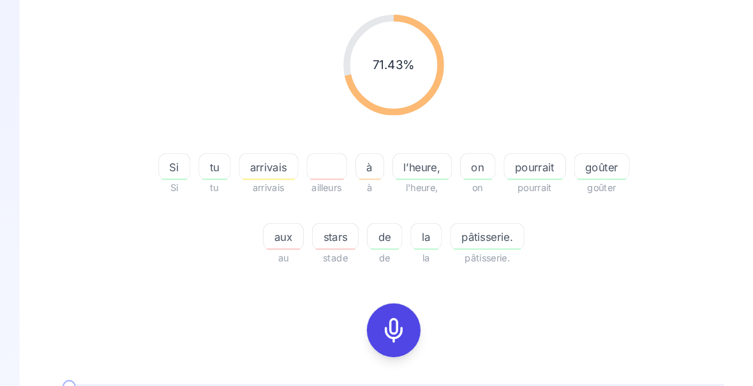
scroll to position [165, 0]
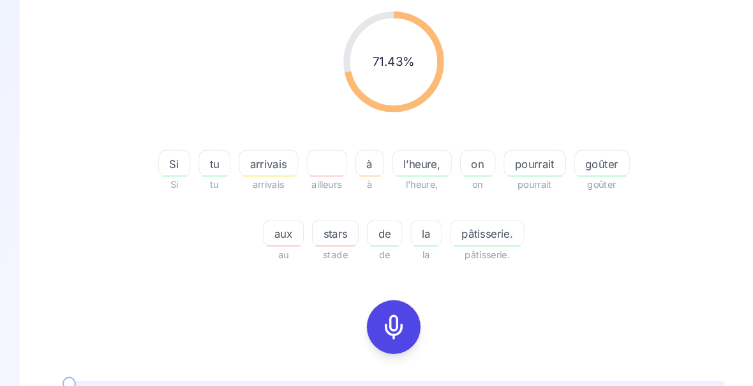
click at [316, 234] on div "button" at bounding box center [321, 233] width 38 height 1
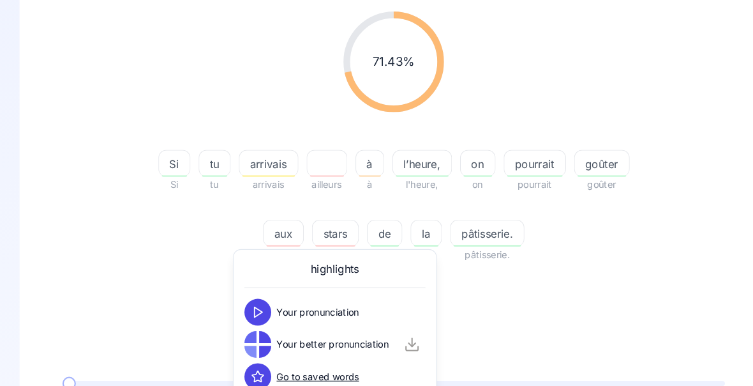
click at [586, 296] on div "71.43 % 71.43 % Si Si tu tu arrivais arrivais ailleurs à à l’heure, l'heure, on…" at bounding box center [376, 238] width 651 height 474
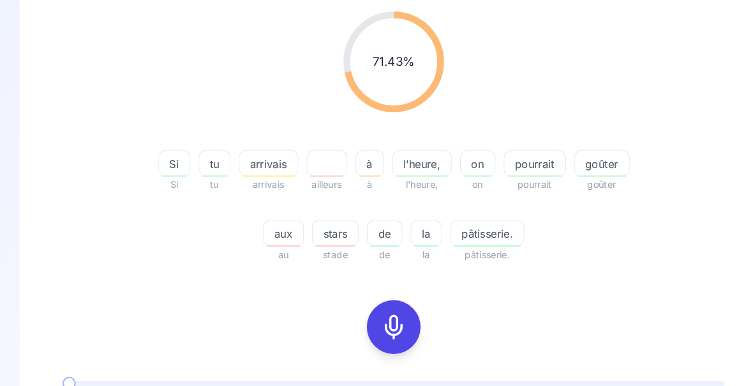
click at [260, 158] on span "arrivais" at bounding box center [258, 155] width 56 height 15
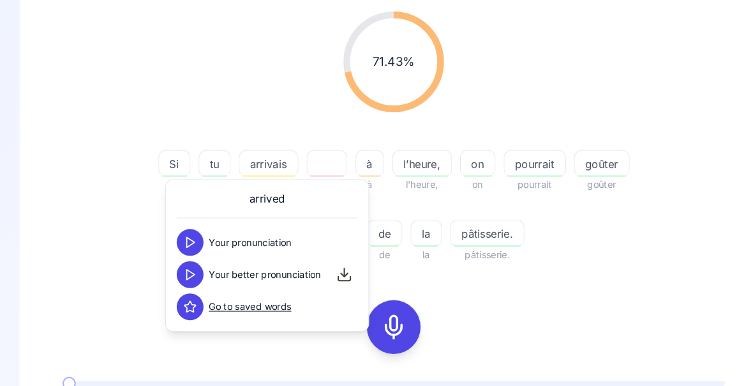
click at [402, 158] on span "l’heure," at bounding box center [404, 155] width 56 height 15
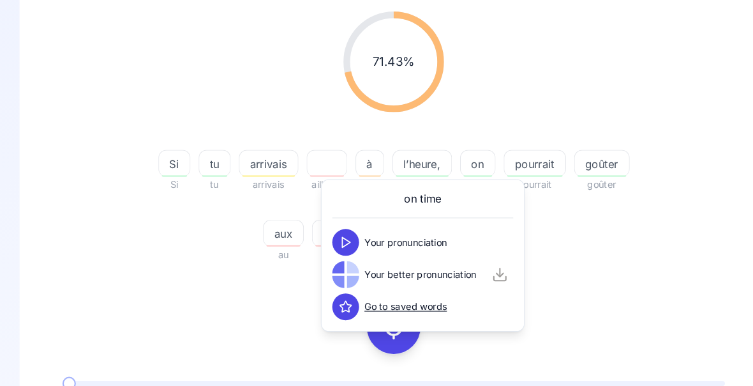
click at [611, 280] on div "71.43 % 71.43 % Si Si tu tu arrivais arrivais ailleurs à à l’heure, l'heure, on…" at bounding box center [376, 238] width 651 height 474
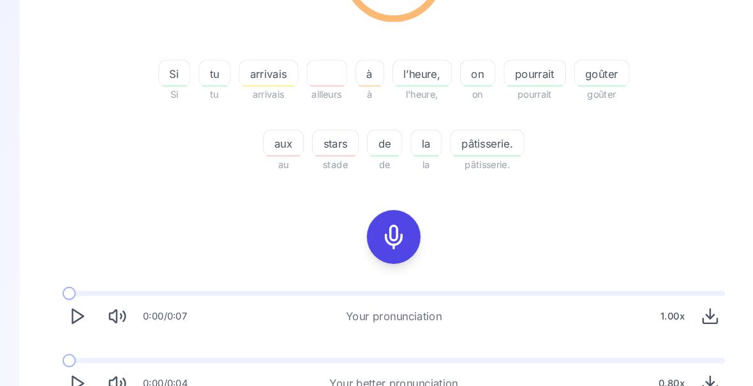
scroll to position [253, 0]
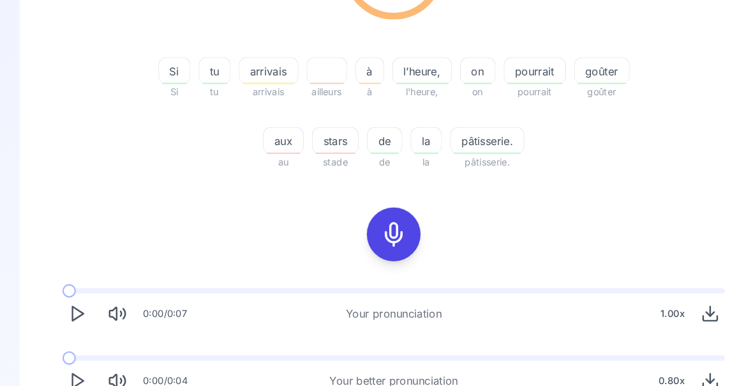
click at [79, 362] on polygon "Play" at bounding box center [76, 362] width 10 height 13
click at [72, 342] on span at bounding box center [74, 340] width 26 height 5
click at [79, 363] on polygon "Play" at bounding box center [76, 362] width 10 height 13
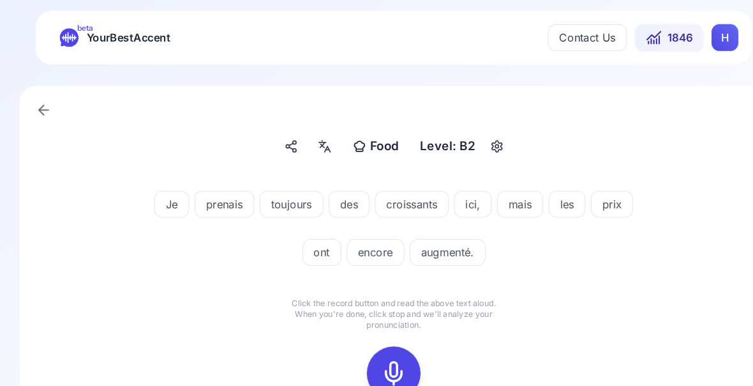
click at [375, 354] on icon at bounding box center [377, 355] width 26 height 26
click at [382, 358] on icon at bounding box center [377, 355] width 26 height 26
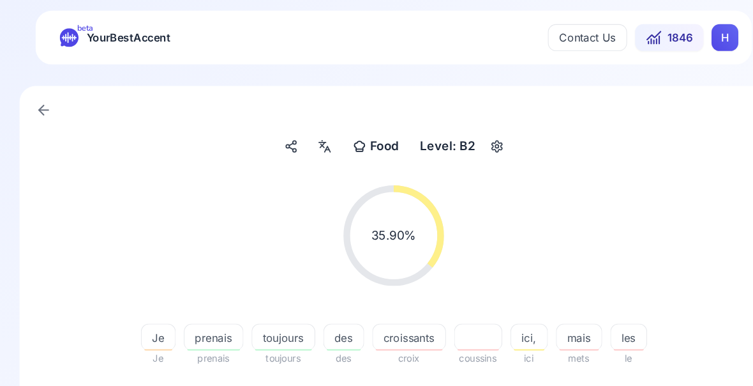
click at [229, 324] on span "prenais" at bounding box center [205, 320] width 56 height 15
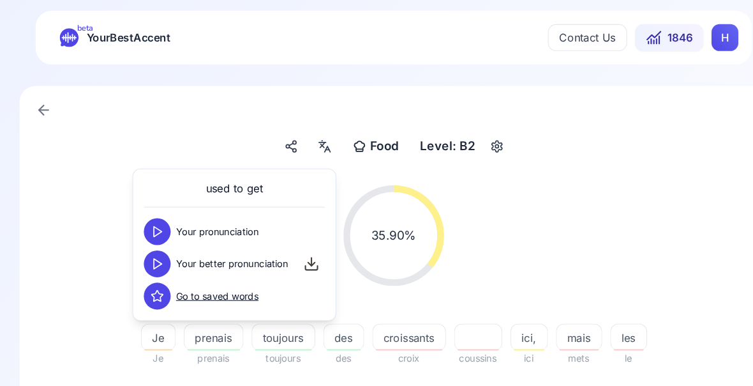
click at [648, 393] on div "35.90 % 35.90 % Je Je prenais prenais toujours toujours des des croissants croi…" at bounding box center [376, 295] width 651 height 259
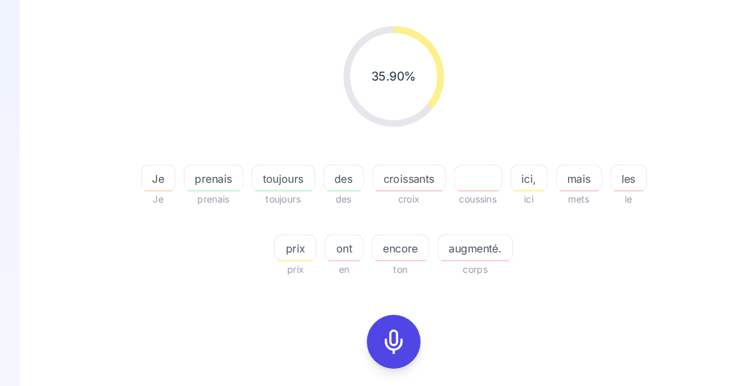
scroll to position [165, 0]
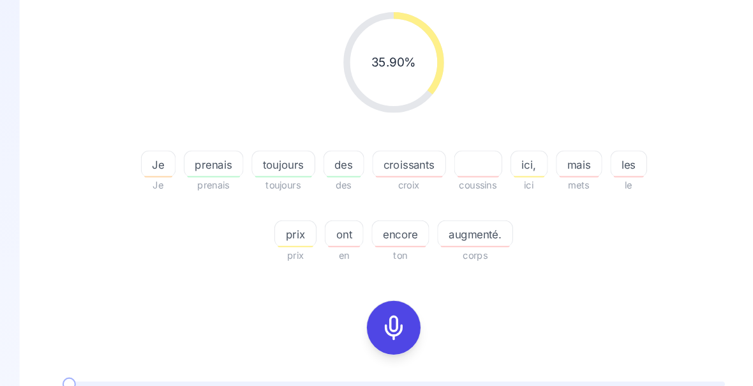
click at [373, 308] on icon at bounding box center [377, 312] width 26 height 26
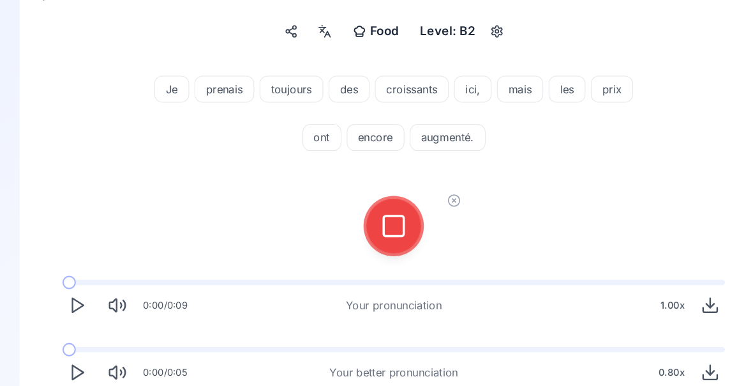
scroll to position [109, 0]
click at [381, 218] on icon at bounding box center [377, 215] width 26 height 26
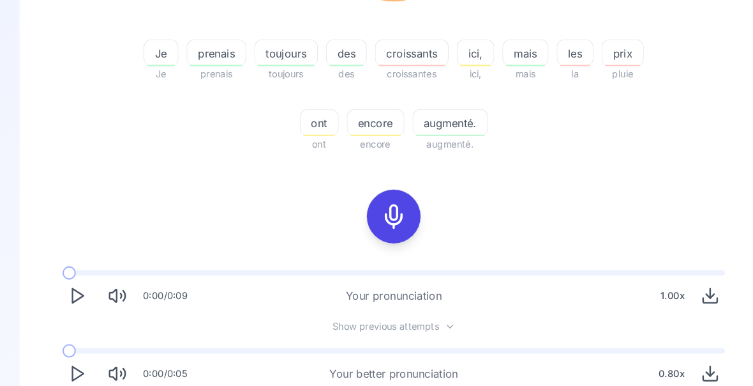
click at [79, 351] on icon "Play" at bounding box center [75, 355] width 18 height 18
click at [308, 119] on span "ont" at bounding box center [306, 116] width 36 height 15
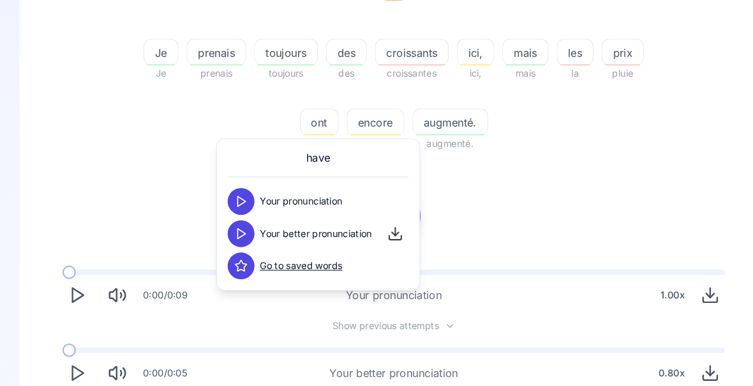
click at [236, 222] on button at bounding box center [232, 222] width 26 height 26
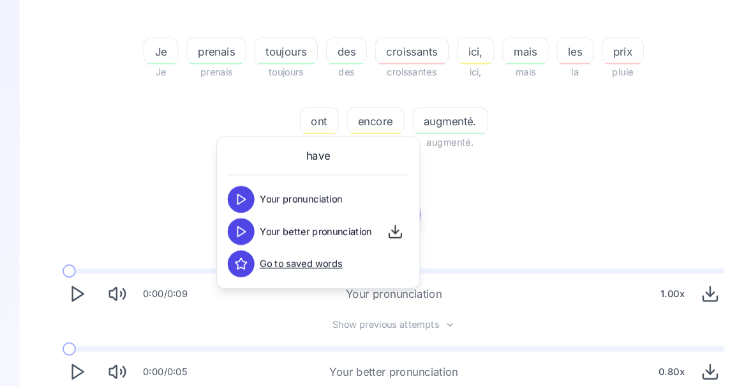
scroll to position [271, 0]
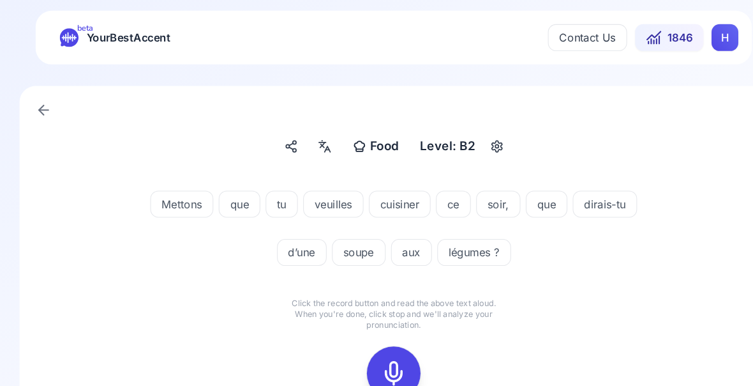
click at [373, 346] on rect at bounding box center [376, 354] width 19 height 19
click at [378, 352] on icon at bounding box center [377, 355] width 26 height 26
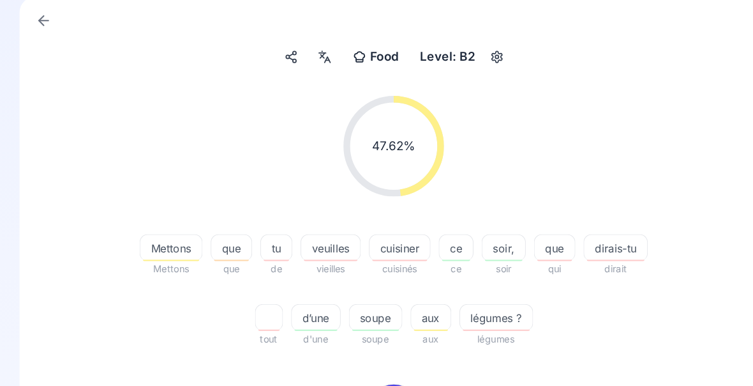
scroll to position [93, 0]
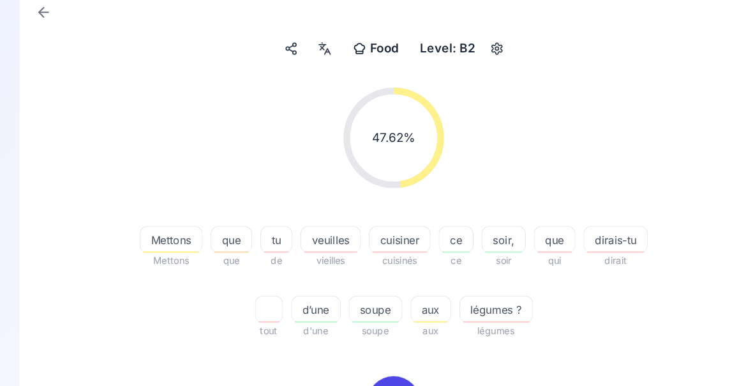
click at [192, 237] on div "Mettons" at bounding box center [165, 228] width 60 height 26
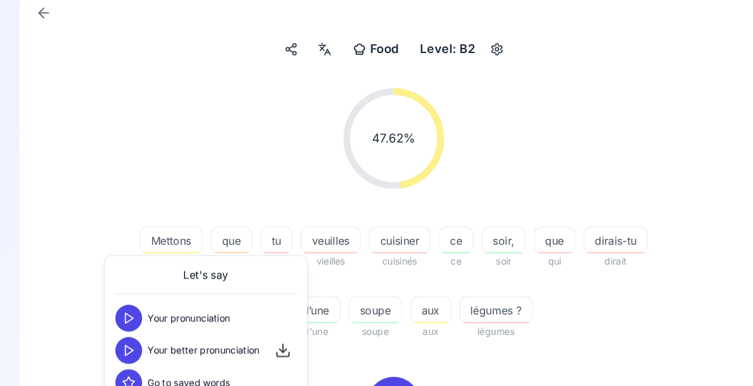
click at [633, 340] on div "47.62 % 47.62 % Mettons Mettons que que tu de veuilles vieilles cuisiner cuisin…" at bounding box center [376, 310] width 651 height 474
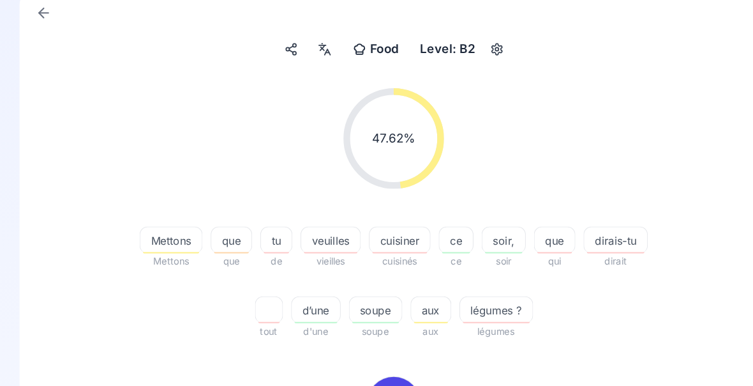
click at [345, 231] on span "veuilles" at bounding box center [317, 228] width 56 height 15
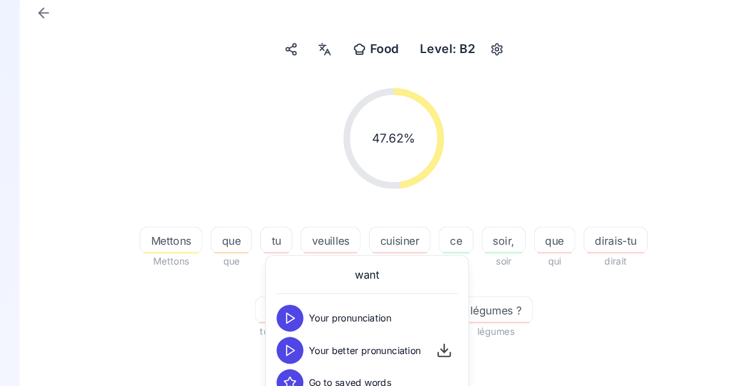
click at [618, 347] on div "47.62 % 47.62 % Mettons Mettons que que tu de veuilles vieilles cuisiner cuisin…" at bounding box center [376, 310] width 651 height 474
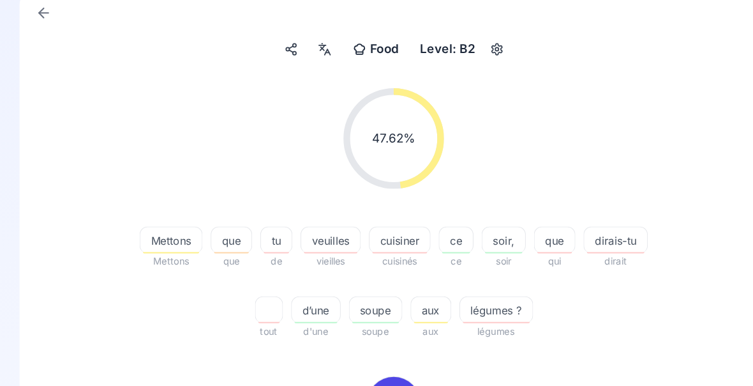
click at [411, 229] on span "cuisiner" at bounding box center [382, 228] width 57 height 15
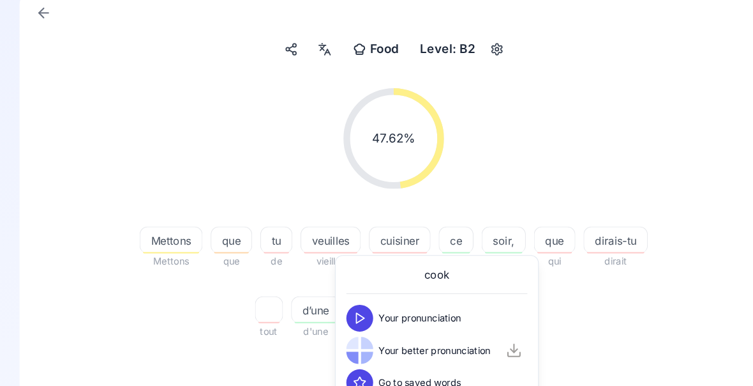
click at [626, 339] on div "47.62 % 47.62 % Mettons Mettons que que tu de veuilles vieilles cuisiner cuisin…" at bounding box center [376, 310] width 651 height 474
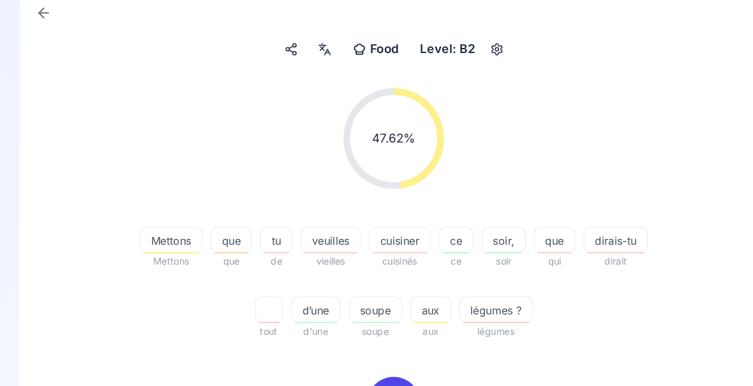
click at [558, 236] on span "dirais-tu" at bounding box center [588, 228] width 60 height 15
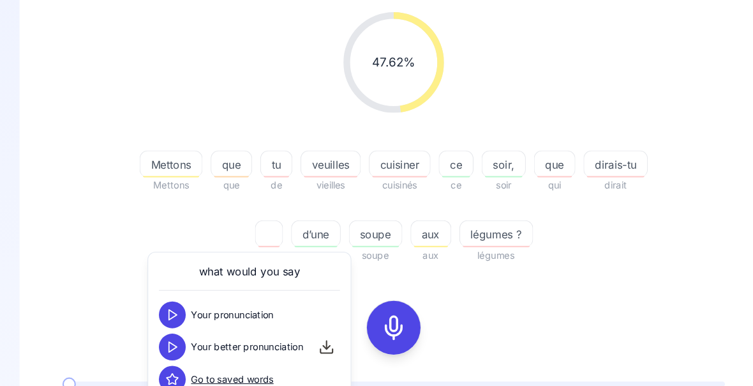
scroll to position [166, 0]
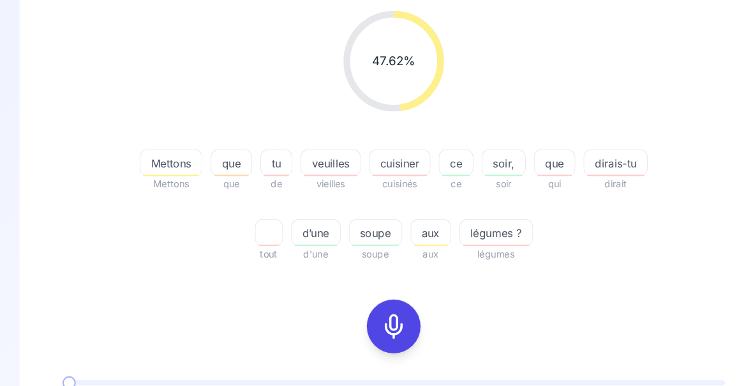
click at [194, 159] on span "Mettons" at bounding box center [164, 154] width 59 height 15
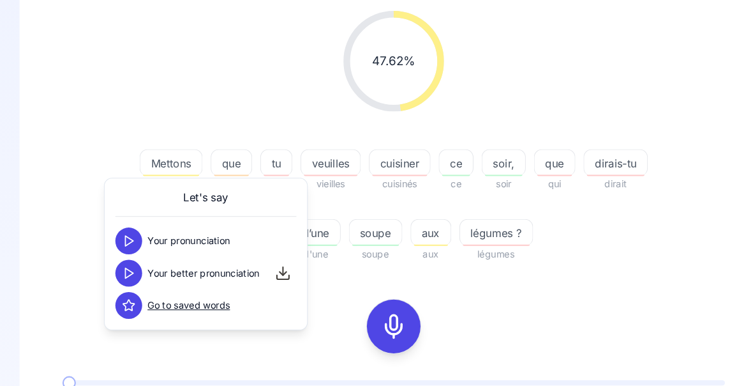
click at [644, 299] on div "47.62 % 47.62 % Mettons Mettons que que tu de veuilles vieilles cuisiner cuisin…" at bounding box center [376, 237] width 651 height 474
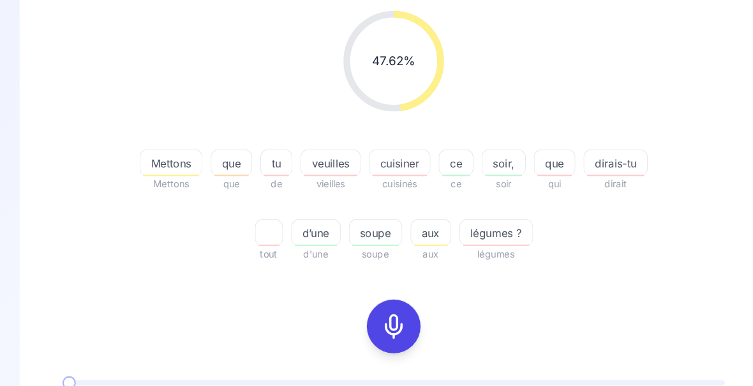
click at [376, 303] on icon at bounding box center [377, 310] width 26 height 26
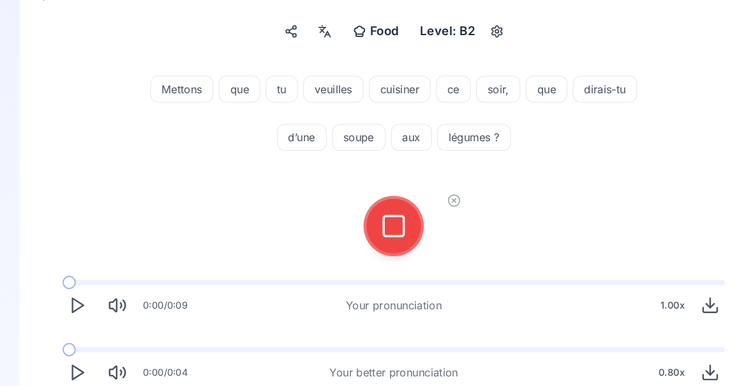
scroll to position [109, 0]
click at [373, 223] on rect at bounding box center [376, 215] width 19 height 19
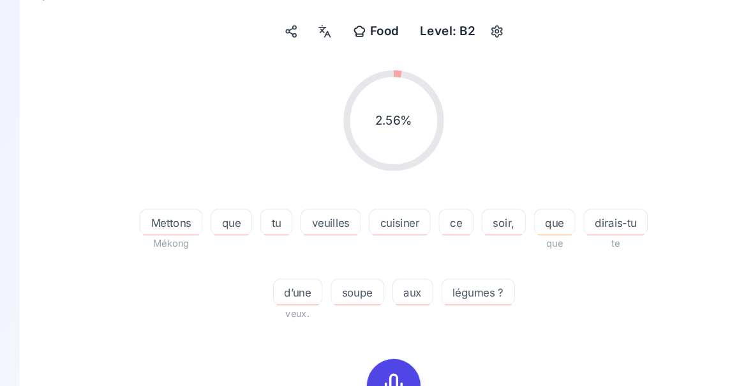
click at [380, 361] on icon at bounding box center [377, 367] width 26 height 26
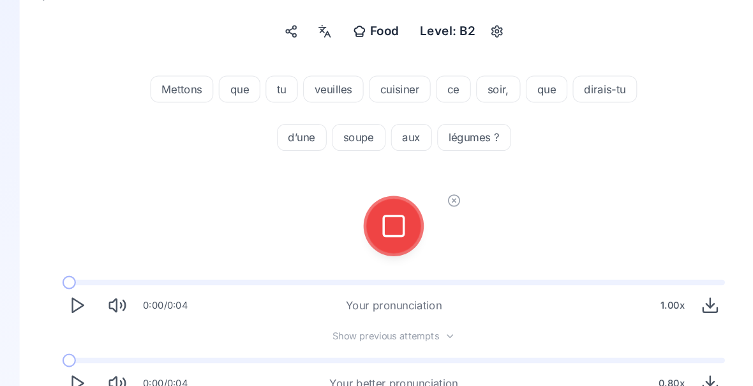
click at [373, 222] on icon at bounding box center [377, 215] width 26 height 26
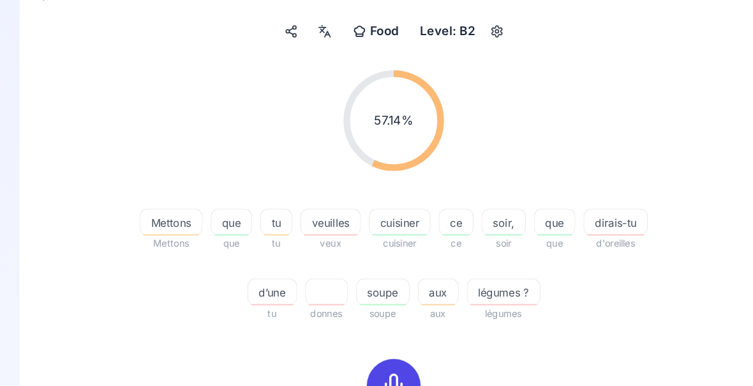
click at [345, 211] on span "veuilles" at bounding box center [317, 211] width 56 height 15
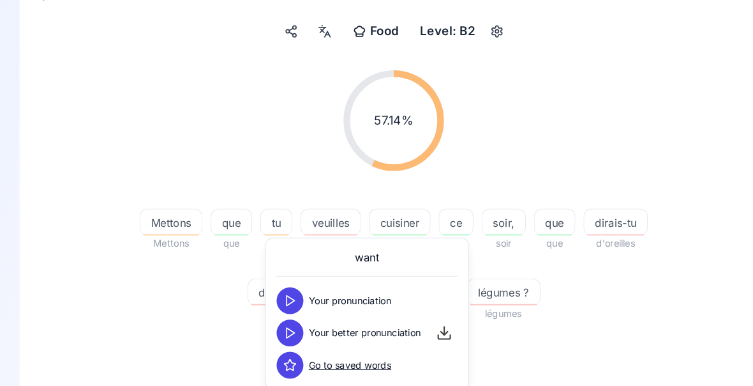
click at [275, 313] on icon at bounding box center [278, 316] width 13 height 13
click at [598, 354] on div "57.14 % 57.14 % Mettons Mettons que que tu tu veuilles veux cuisiner cuisiner c…" at bounding box center [376, 299] width 651 height 484
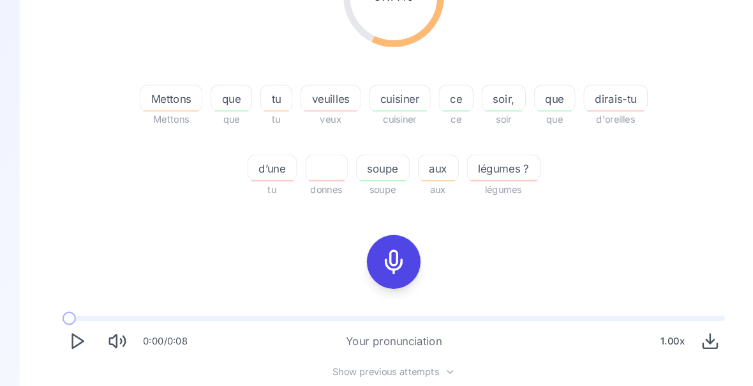
scroll to position [230, 0]
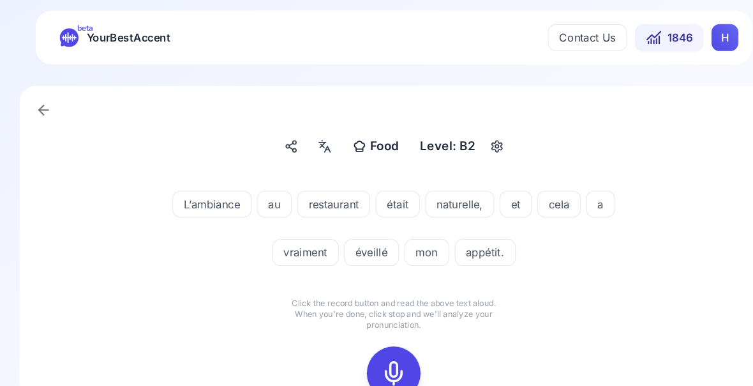
click at [377, 361] on icon at bounding box center [377, 355] width 26 height 26
click at [373, 346] on rect at bounding box center [376, 354] width 19 height 19
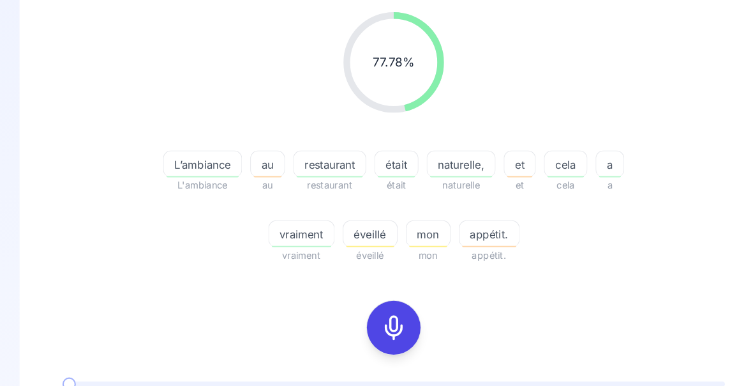
scroll to position [165, 0]
click at [464, 226] on span "appétit." at bounding box center [467, 222] width 57 height 15
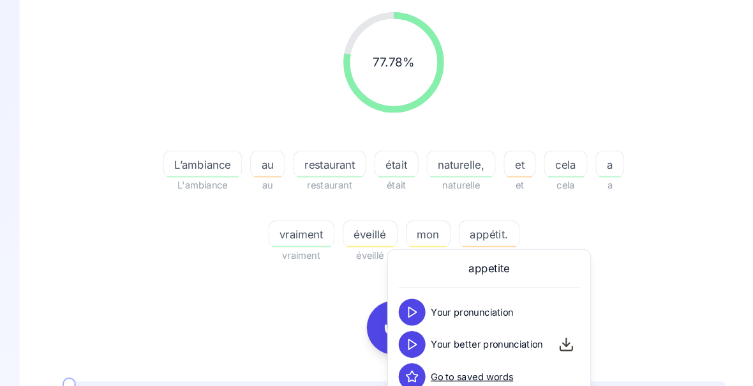
click at [396, 331] on icon at bounding box center [394, 327] width 13 height 13
click at [645, 272] on div "77.78 % 77.78 % L’ambiance L'ambiance au au restaurant restaurant était était n…" at bounding box center [376, 238] width 651 height 474
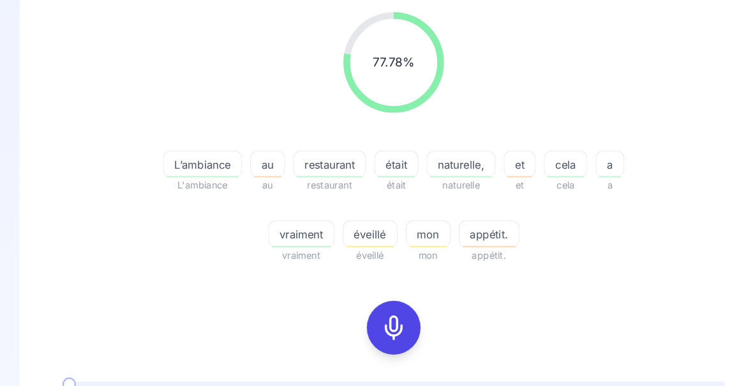
click at [353, 225] on span "éveillé" at bounding box center [354, 222] width 51 height 15
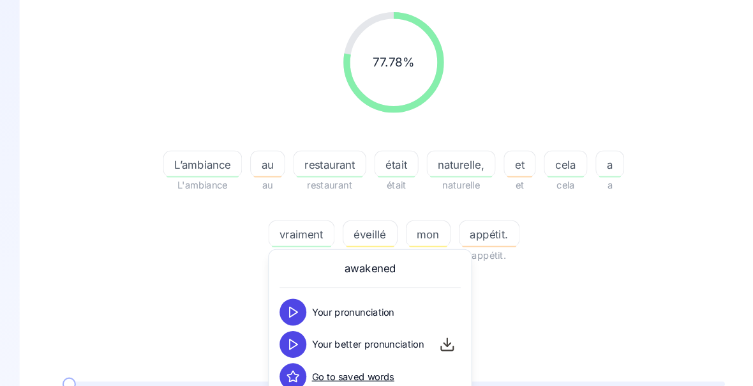
click at [284, 331] on icon at bounding box center [281, 327] width 13 height 13
click at [665, 266] on div "77.78 % 77.78 % L’ambiance L'ambiance au au restaurant restaurant était était n…" at bounding box center [376, 238] width 651 height 474
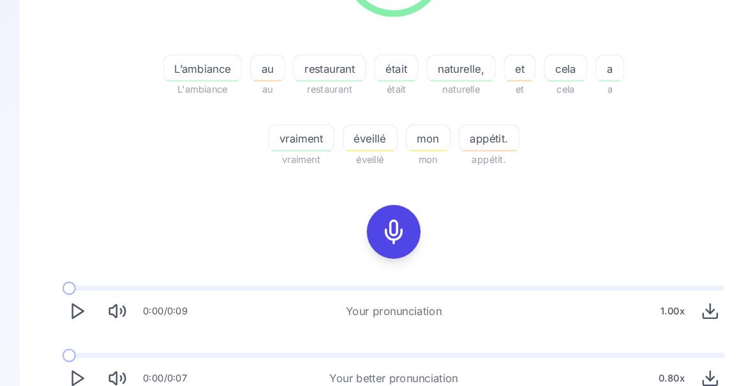
scroll to position [257, 0]
click at [540, 68] on span "cela" at bounding box center [540, 64] width 40 height 15
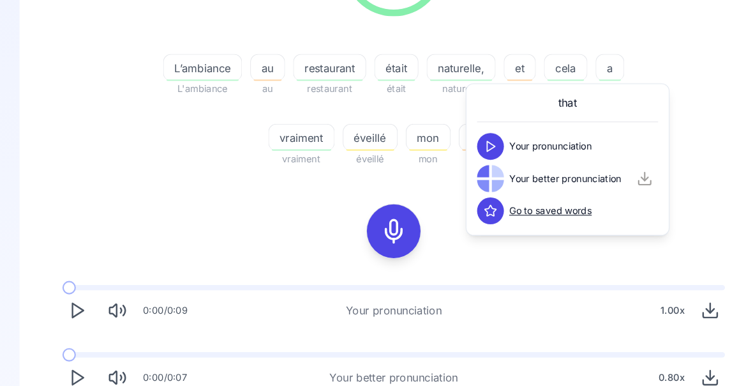
click at [684, 156] on div "77.78 % 77.78 % L’ambiance L'ambiance au au restaurant restaurant était était n…" at bounding box center [376, 38] width 651 height 259
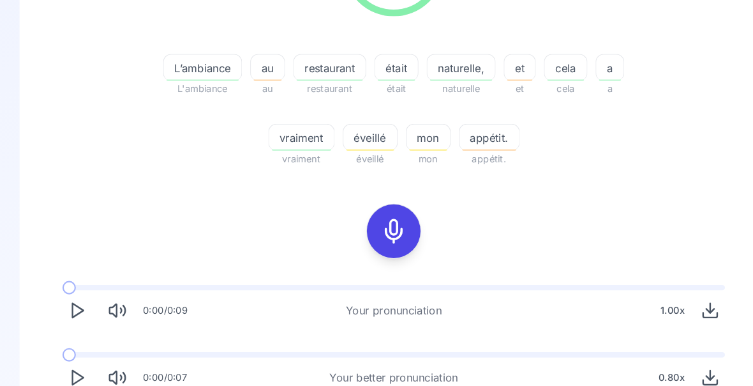
click at [82, 357] on icon "Play" at bounding box center [75, 359] width 18 height 18
click at [72, 340] on div "0:00 / 0:07 Your better pronunciation 0.80 x" at bounding box center [376, 353] width 651 height 59
click at [77, 356] on polygon "Play" at bounding box center [76, 358] width 10 height 13
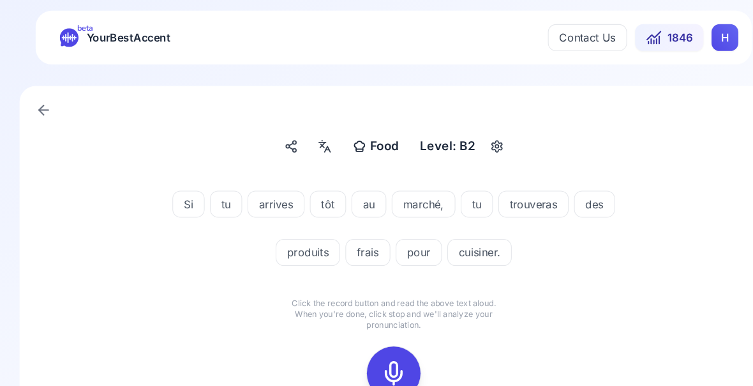
click at [377, 354] on icon at bounding box center [377, 355] width 26 height 26
click at [383, 354] on icon at bounding box center [377, 355] width 26 height 26
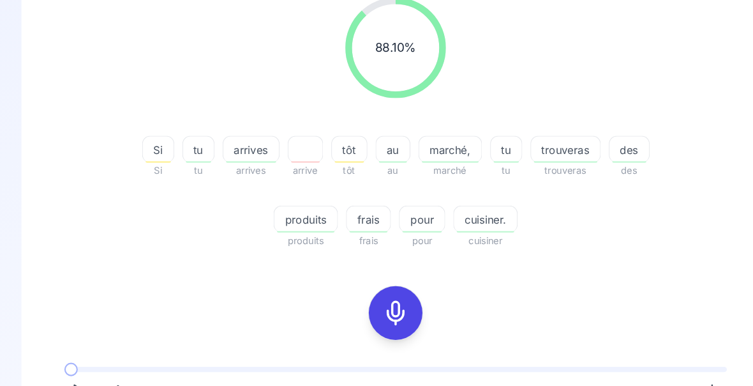
click at [568, 147] on span "trouveras" at bounding box center [539, 142] width 66 height 15
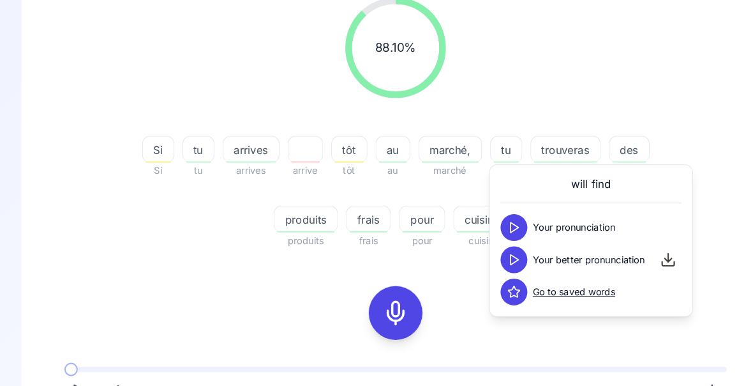
click at [491, 248] on icon at bounding box center [489, 247] width 13 height 13
click at [636, 93] on div "88.10 % 88.10 %" at bounding box center [376, 45] width 651 height 116
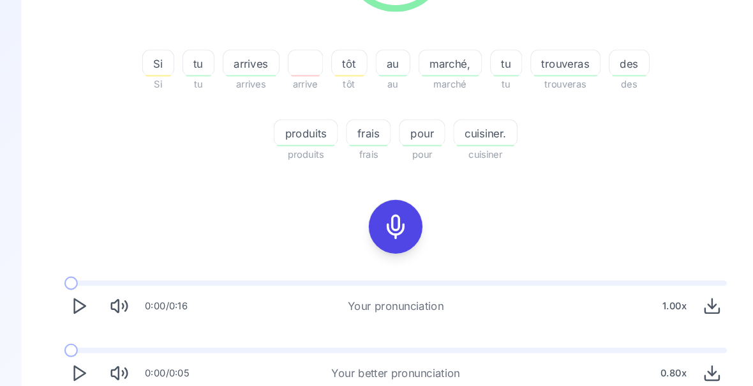
scroll to position [261, 0]
click at [81, 354] on polygon "Play" at bounding box center [76, 354] width 10 height 13
click at [69, 337] on div "0:00 / 0:05 Your better pronunciation 0.80 x" at bounding box center [376, 349] width 651 height 59
click at [82, 347] on icon "Play" at bounding box center [75, 354] width 18 height 18
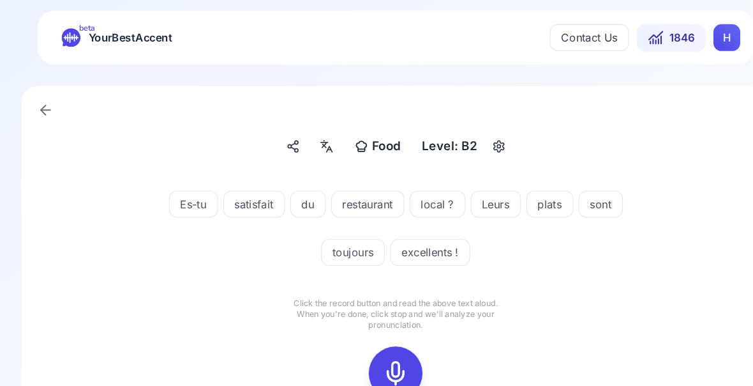
click at [377, 344] on icon at bounding box center [377, 355] width 26 height 26
click at [391, 353] on button at bounding box center [376, 354] width 51 height 51
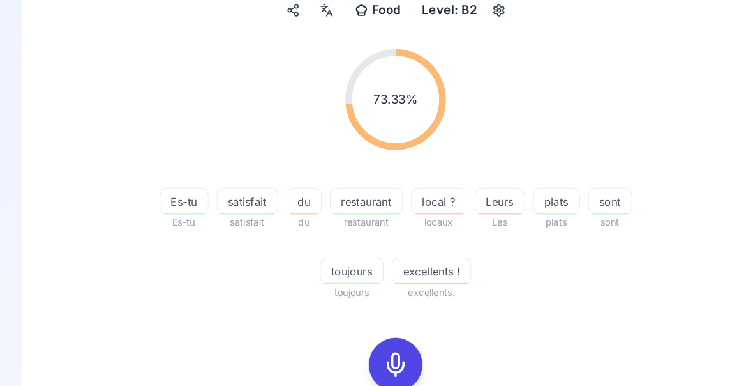
scroll to position [131, 0]
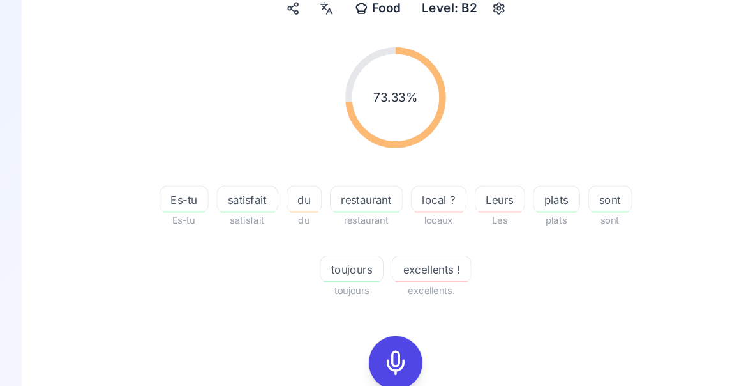
click at [423, 192] on span "local ?" at bounding box center [418, 190] width 52 height 15
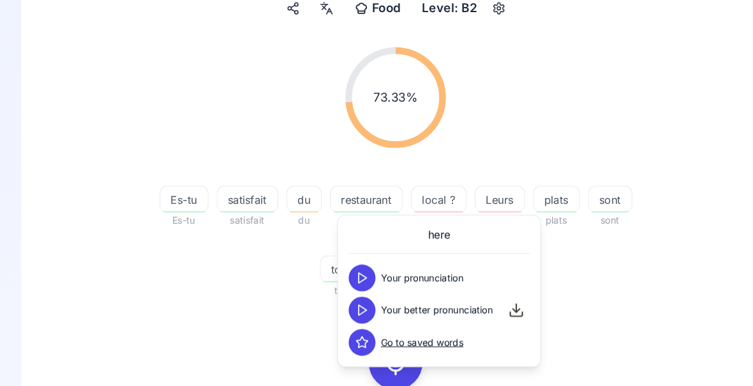
click at [349, 292] on icon at bounding box center [344, 295] width 13 height 13
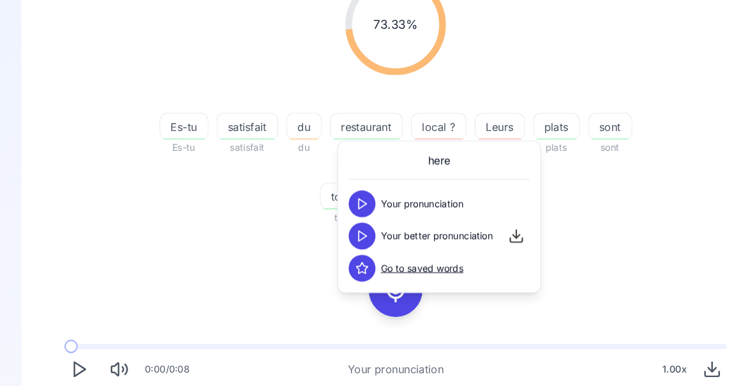
scroll to position [204, 0]
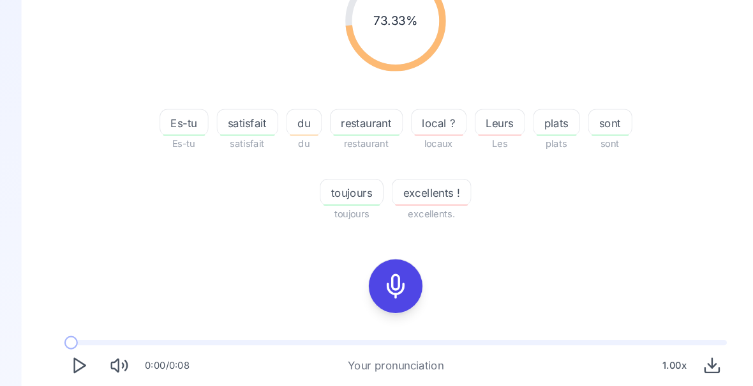
click at [61, 387] on span at bounding box center [61, 389] width 0 height 5
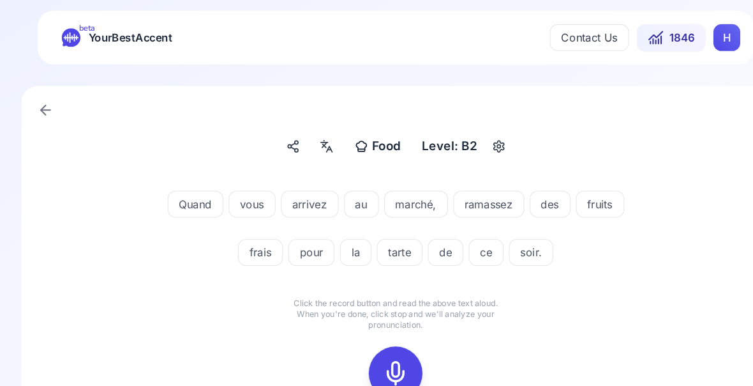
click at [384, 350] on icon at bounding box center [377, 355] width 26 height 26
click at [382, 354] on icon at bounding box center [377, 355] width 26 height 26
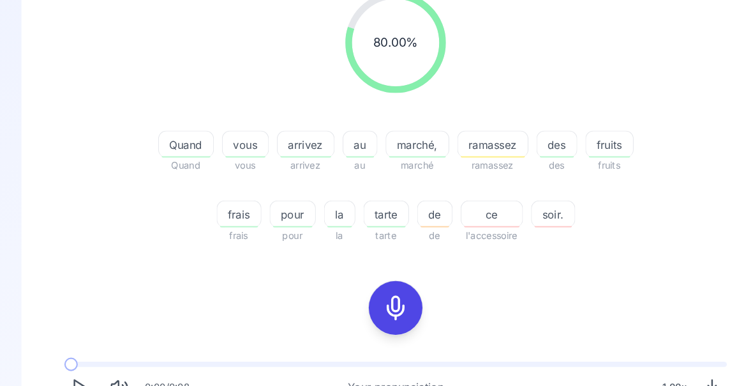
scroll to position [186, 0]
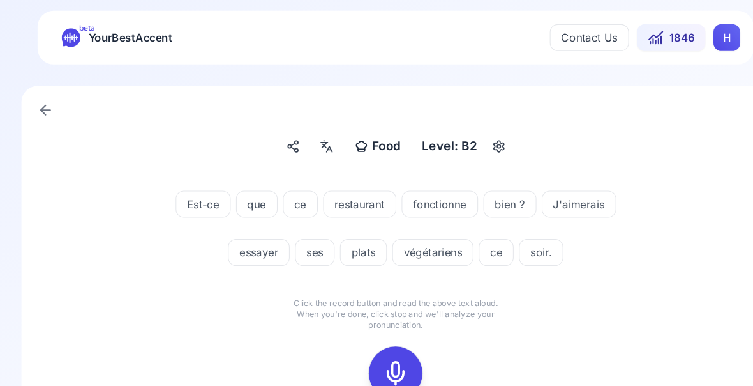
click at [379, 355] on icon at bounding box center [377, 355] width 26 height 26
click at [381, 356] on icon at bounding box center [377, 355] width 26 height 26
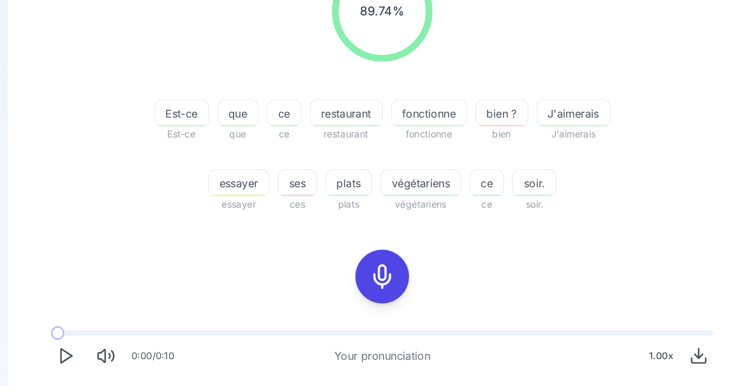
scroll to position [213, 0]
click at [423, 112] on span "fonctionne" at bounding box center [422, 107] width 72 height 15
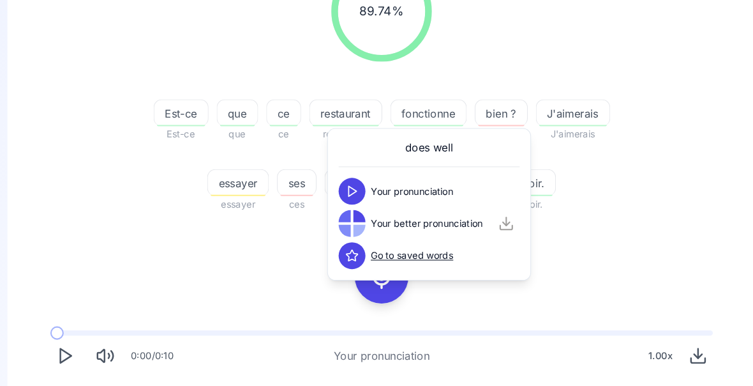
click at [640, 228] on div "89.74 % 89.74 % Est-ce Est-ce que que ce ce restaurant restaurant fonctionne fo…" at bounding box center [376, 190] width 651 height 474
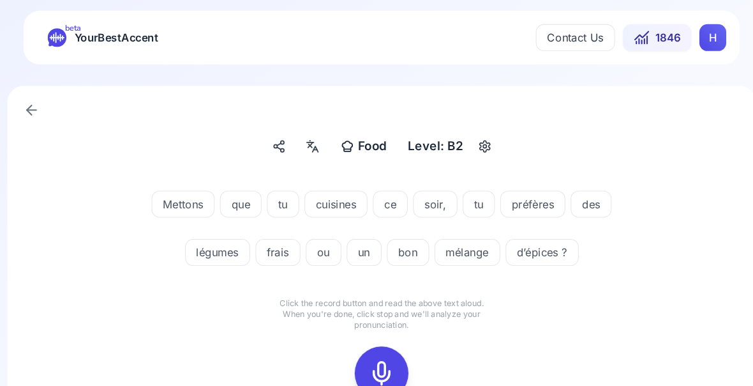
click at [366, 351] on icon at bounding box center [377, 355] width 26 height 26
click at [377, 345] on div at bounding box center [376, 354] width 31 height 51
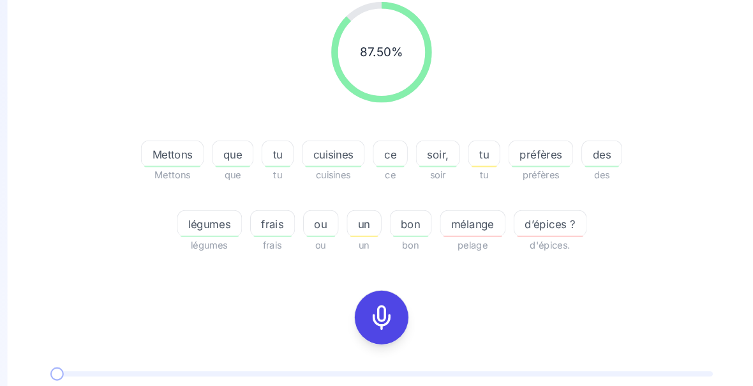
click at [169, 150] on span "Mettons" at bounding box center [177, 146] width 59 height 15
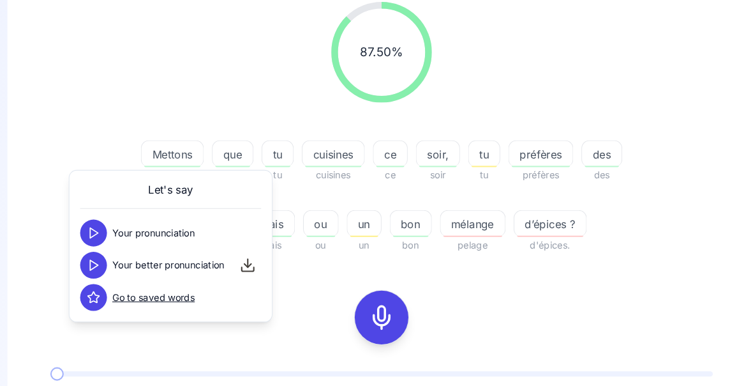
click at [676, 277] on div "87.50 % 87.50 % Mettons Mettons que que tu tu cuisines cuisines ce ce soir, soi…" at bounding box center [376, 229] width 651 height 474
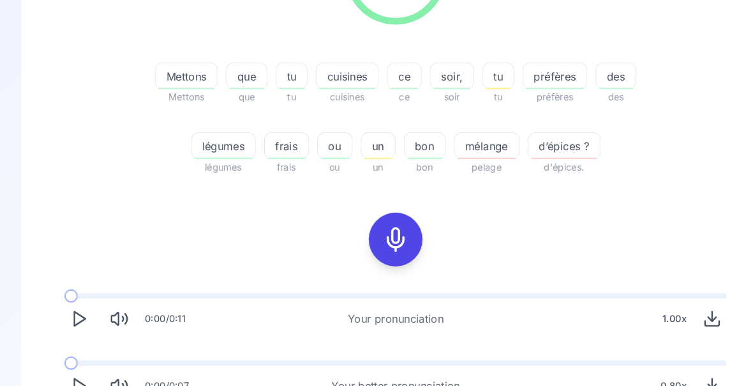
scroll to position [248, 0]
click at [72, 345] on span at bounding box center [74, 345] width 26 height 5
click at [79, 362] on icon "Play" at bounding box center [75, 367] width 18 height 18
click at [77, 366] on icon "Play" at bounding box center [75, 367] width 18 height 18
click at [460, 141] on span "mélange" at bounding box center [463, 139] width 61 height 15
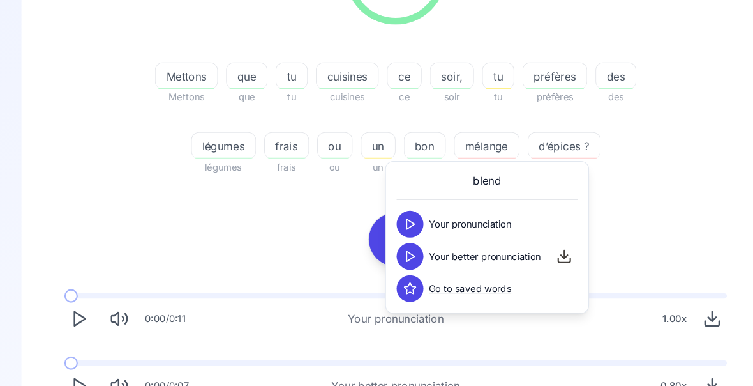
click at [394, 250] on button at bounding box center [391, 244] width 26 height 26
click at [647, 213] on div "87.50 % 87.50 % Mettons Mettons que que tu tu cuisines cuisines ce ce soir, soi…" at bounding box center [376, 155] width 651 height 474
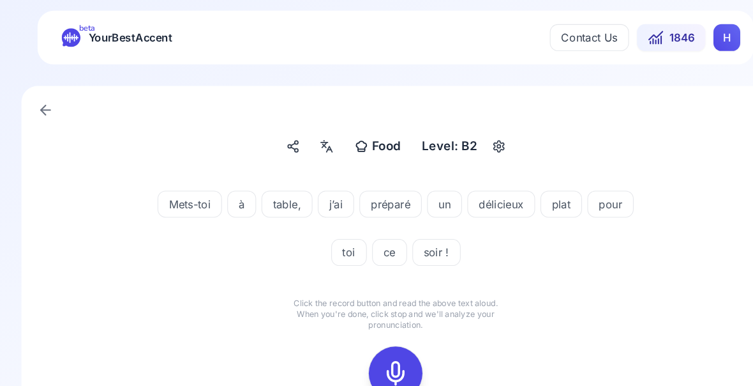
click at [379, 349] on icon at bounding box center [377, 355] width 26 height 26
click at [384, 351] on icon at bounding box center [377, 355] width 26 height 26
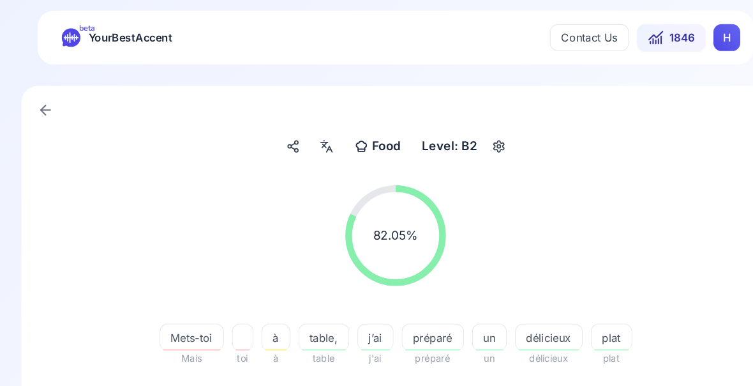
click at [197, 317] on span "Mets-toi" at bounding box center [183, 320] width 60 height 15
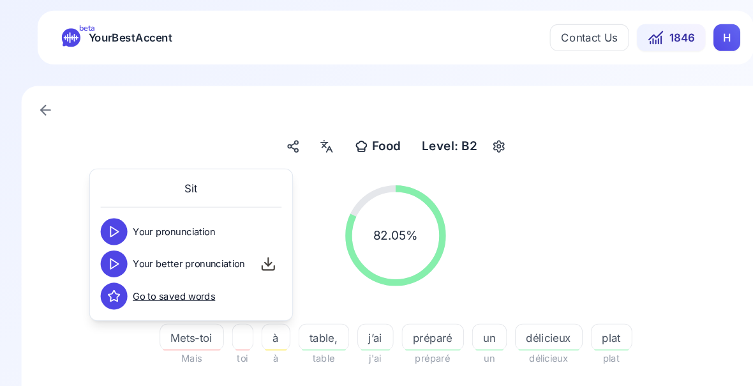
click at [112, 253] on icon at bounding box center [108, 251] width 13 height 13
click at [645, 199] on div "82.05 % 82.05 %" at bounding box center [376, 224] width 651 height 116
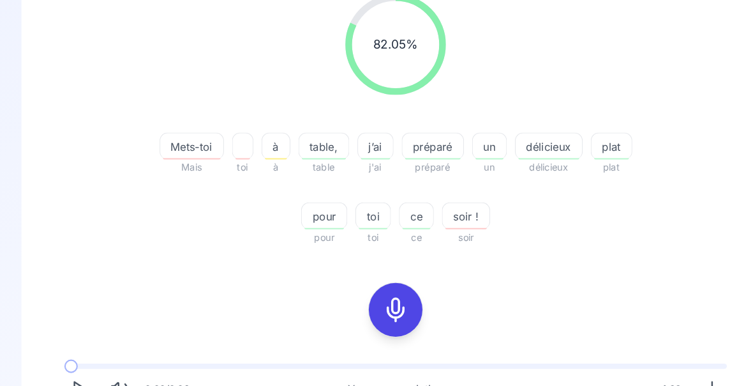
scroll to position [195, 0]
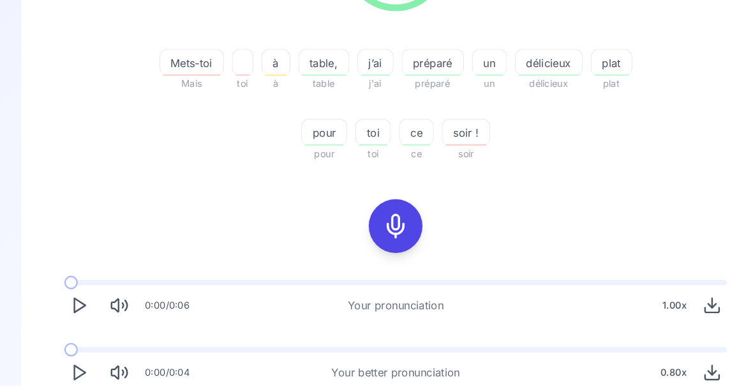
scroll to position [261, 0]
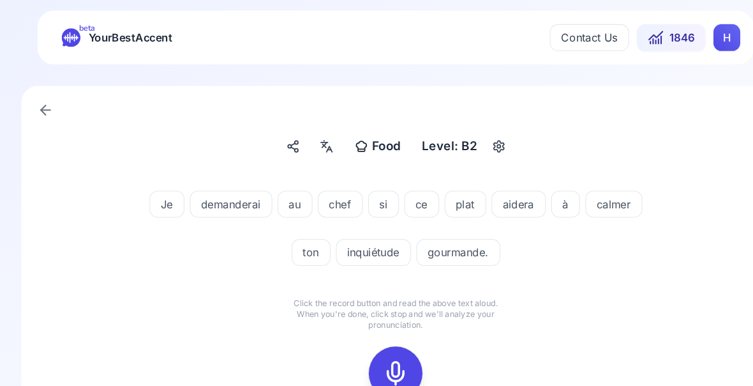
click at [384, 352] on icon at bounding box center [377, 355] width 26 height 26
click at [395, 352] on button at bounding box center [376, 354] width 51 height 51
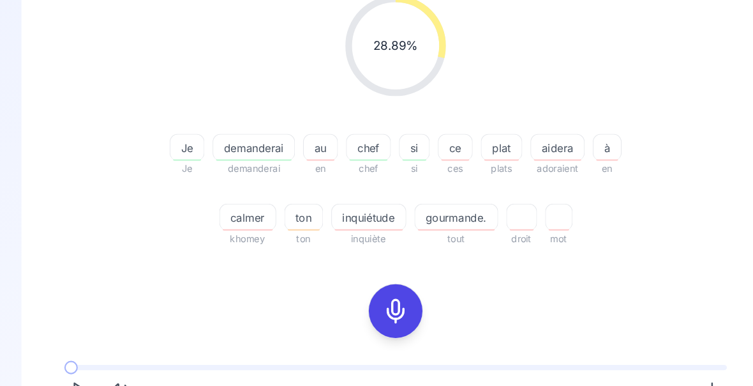
scroll to position [183, 0]
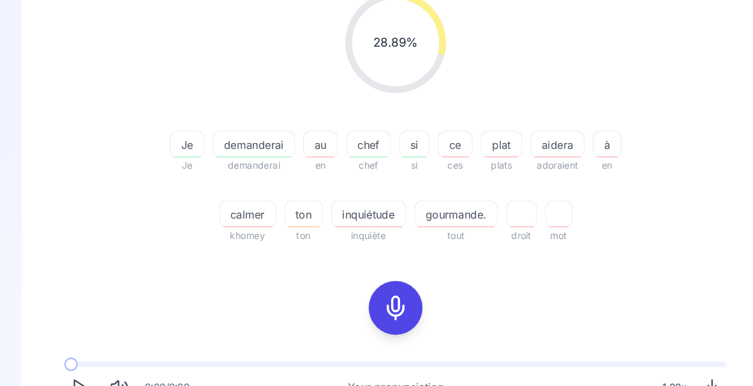
click at [534, 142] on span "aidera" at bounding box center [531, 137] width 50 height 15
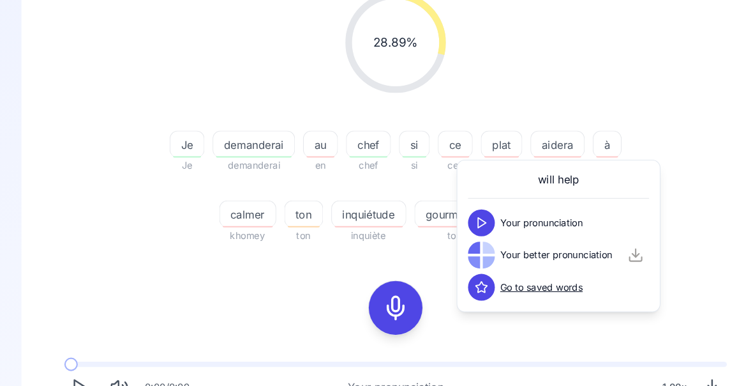
click at [675, 169] on div "28.89 % 28.89 % Je Je demanderai demanderai au en chef chef si si ce ces plat p…" at bounding box center [376, 112] width 651 height 259
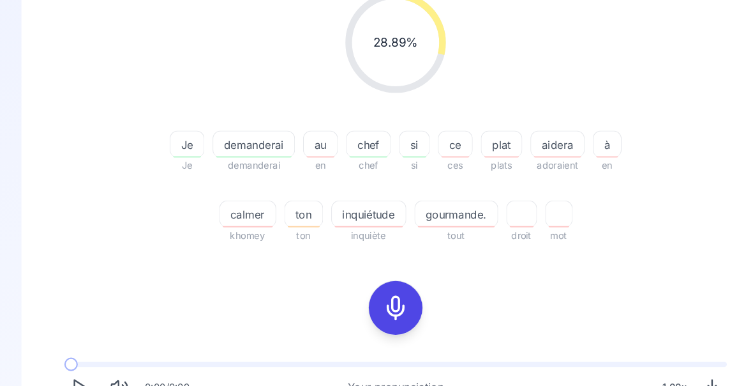
click at [450, 211] on span "gourmande." at bounding box center [434, 204] width 79 height 15
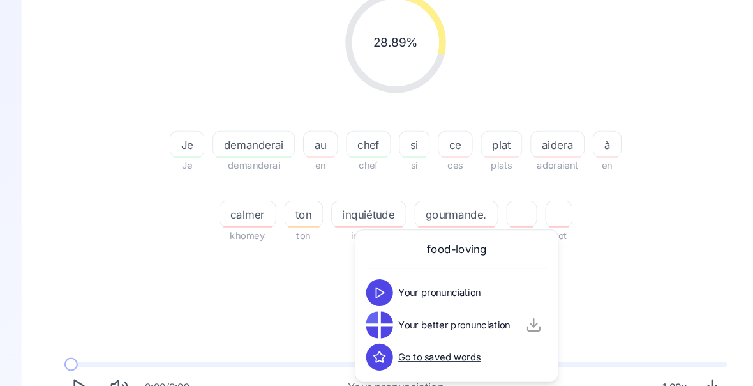
click at [359, 206] on span "inquiétude" at bounding box center [351, 204] width 70 height 15
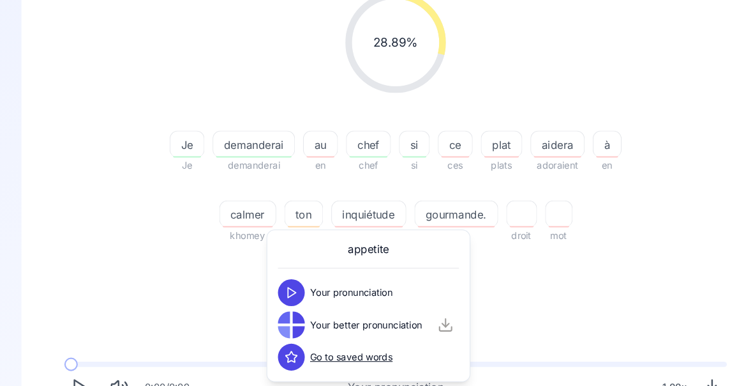
click at [650, 257] on div "28.89 % 28.89 % Je Je demanderai demanderai au en chef chef si si ce ces plat p…" at bounding box center [376, 220] width 651 height 474
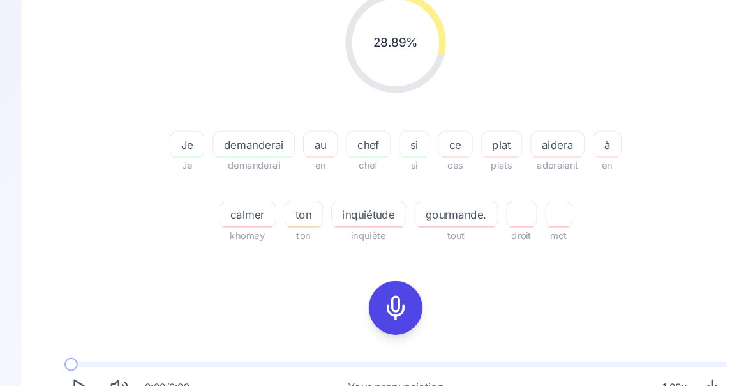
click at [432, 210] on span "gourmande." at bounding box center [434, 204] width 79 height 15
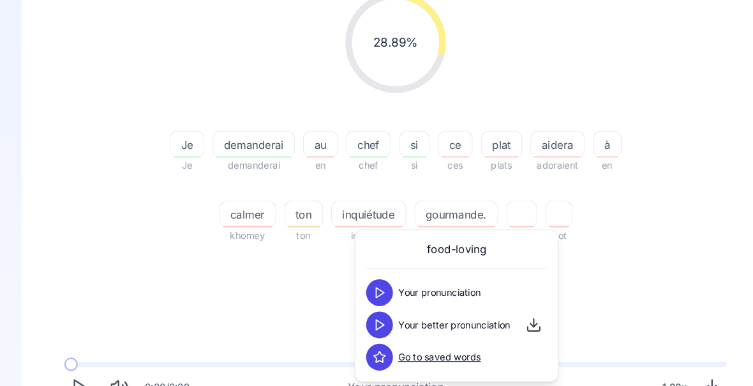
click at [361, 206] on span "inquiétude" at bounding box center [351, 204] width 70 height 15
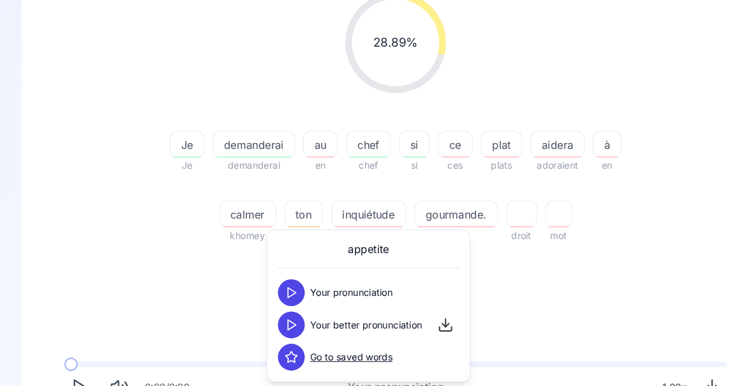
click at [649, 259] on div "28.89 % 28.89 % Je Je demanderai demanderai au en chef chef si si ce ces plat p…" at bounding box center [376, 220] width 651 height 474
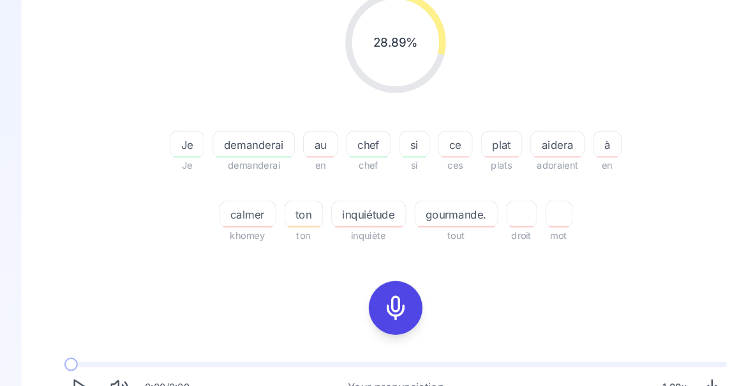
click at [373, 292] on icon at bounding box center [377, 293] width 26 height 26
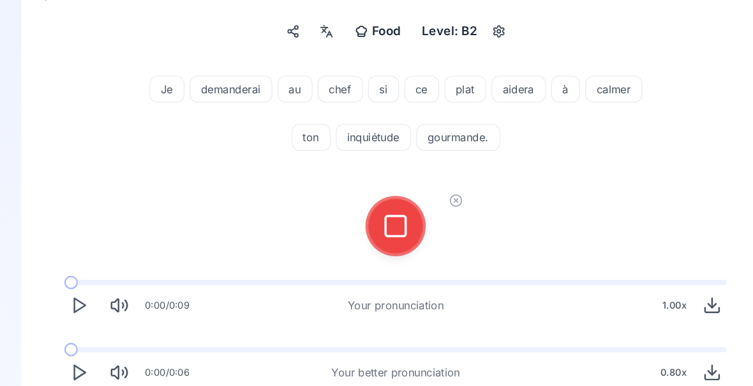
scroll to position [109, 0]
click at [380, 216] on icon at bounding box center [377, 215] width 26 height 26
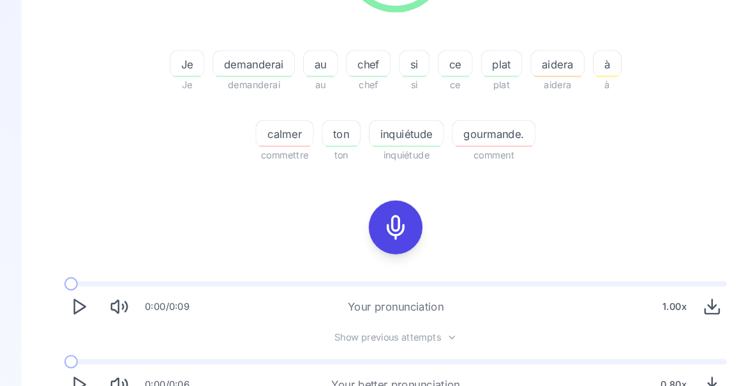
scroll to position [260, 0]
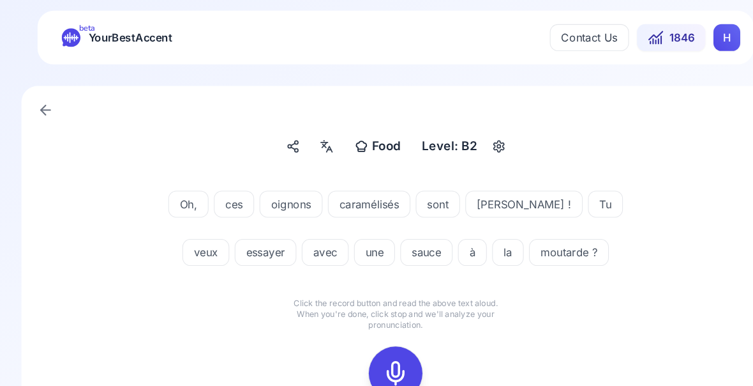
click at [375, 345] on rect at bounding box center [376, 354] width 19 height 19
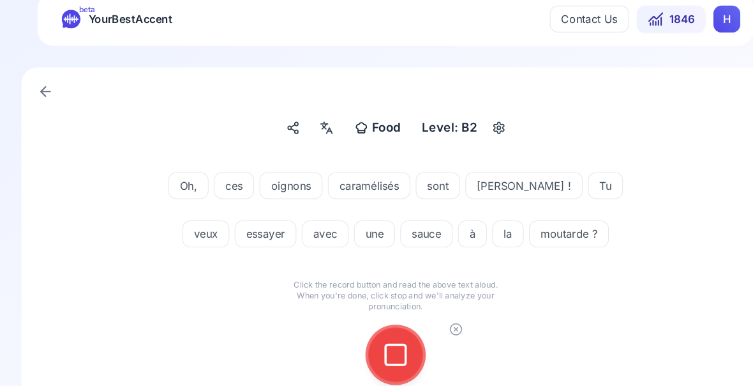
click at [379, 348] on icon at bounding box center [377, 338] width 26 height 26
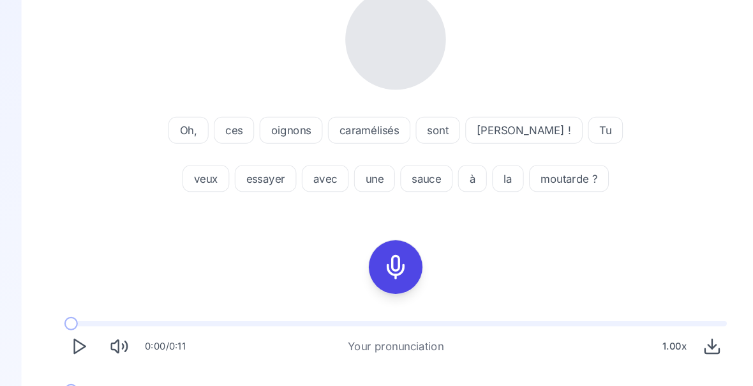
scroll to position [186, 0]
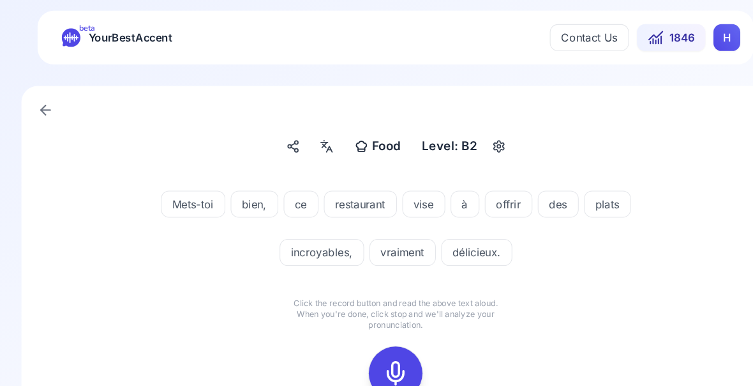
click at [383, 352] on icon at bounding box center [377, 355] width 26 height 26
click at [383, 356] on icon at bounding box center [377, 355] width 26 height 26
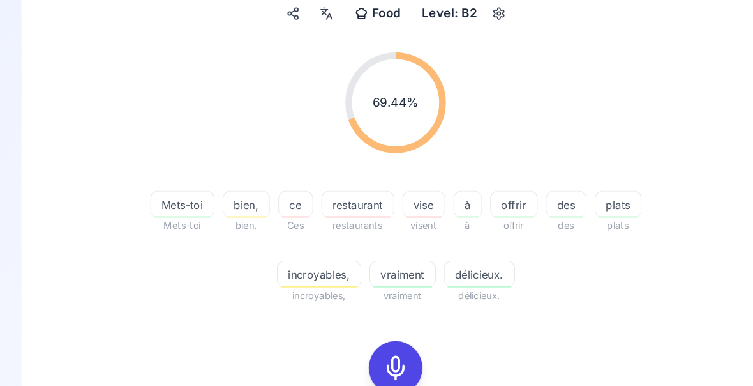
scroll to position [128, 0]
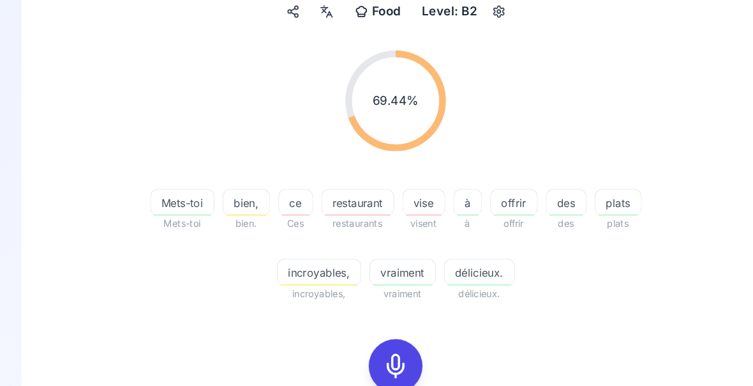
click at [409, 203] on div "vise" at bounding box center [403, 192] width 41 height 26
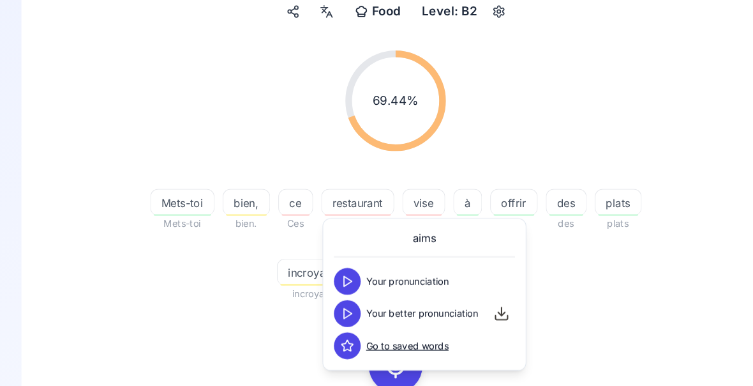
click at [333, 301] on icon at bounding box center [330, 298] width 13 height 13
click at [490, 198] on span "offrir" at bounding box center [489, 192] width 44 height 15
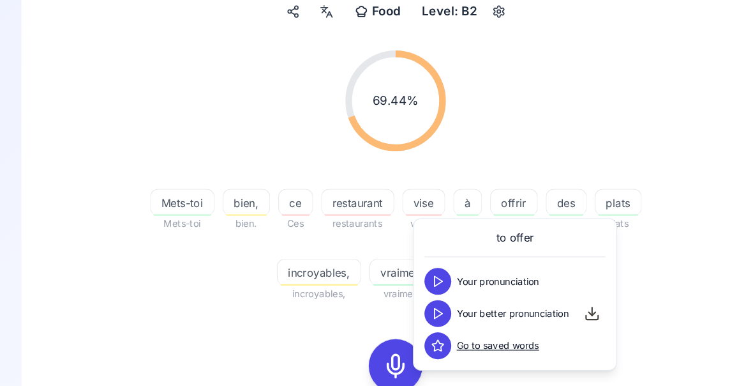
click at [418, 299] on icon at bounding box center [416, 298] width 13 height 13
click at [656, 296] on div "69.44 % 69.44 % Mets-toi Mets-toi bien, bien. ce Ces restaurant restaurants vis…" at bounding box center [376, 167] width 651 height 259
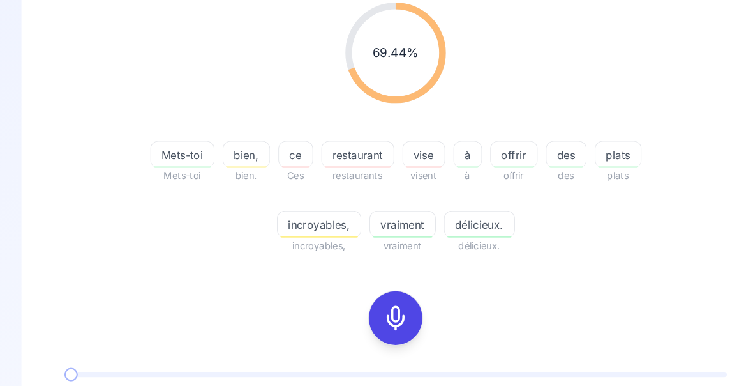
scroll to position [174, 0]
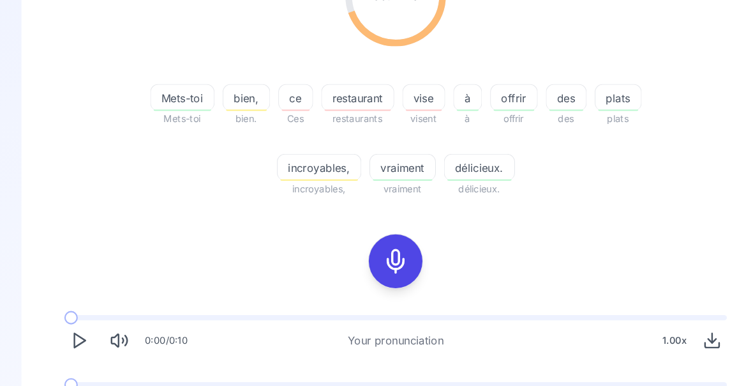
scroll to position [170, 0]
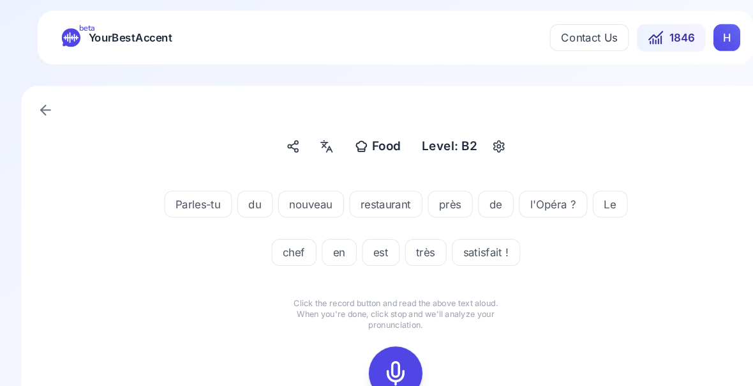
click at [388, 349] on icon at bounding box center [377, 355] width 26 height 26
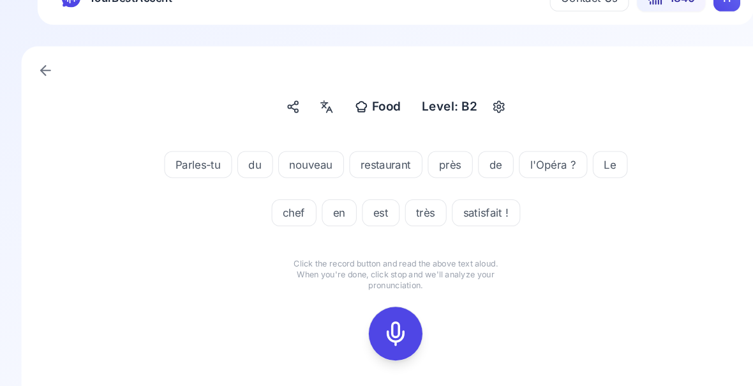
scroll to position [40, 0]
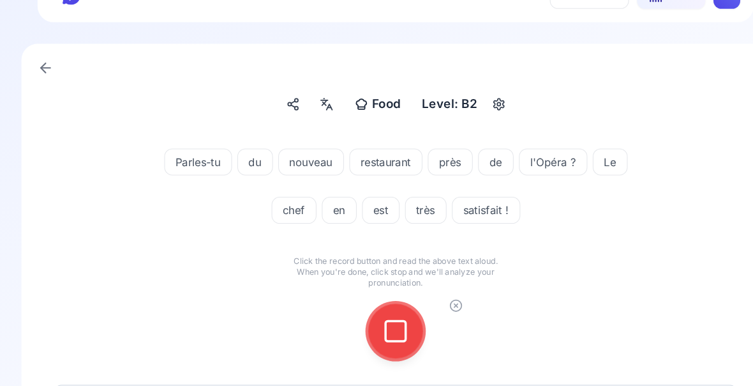
click at [396, 307] on button at bounding box center [376, 314] width 51 height 51
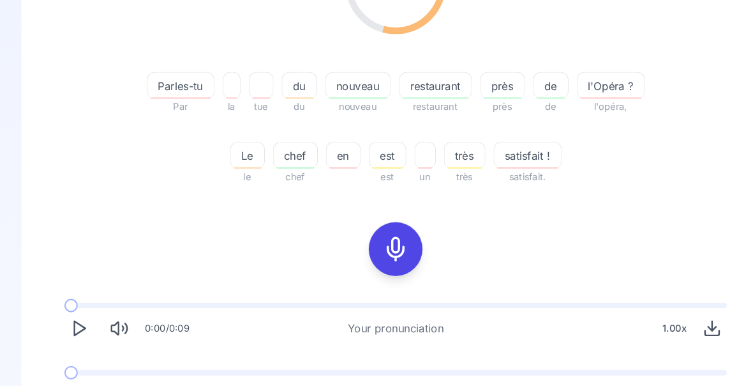
scroll to position [240, 0]
click at [84, 380] on button "Play" at bounding box center [75, 375] width 28 height 28
click at [70, 353] on span at bounding box center [74, 353] width 26 height 5
click at [73, 384] on button "Play" at bounding box center [75, 375] width 28 height 28
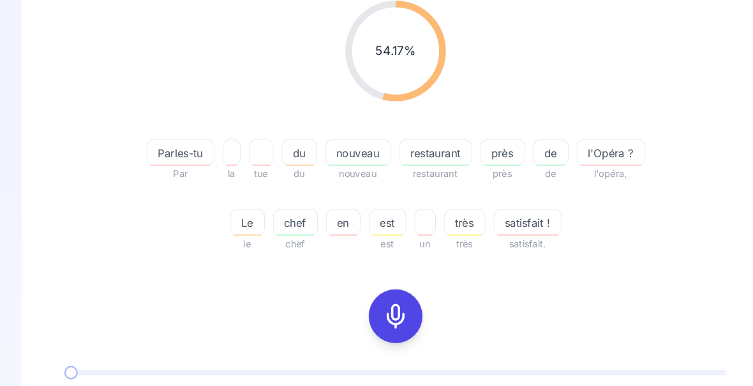
click at [379, 301] on icon at bounding box center [377, 301] width 26 height 26
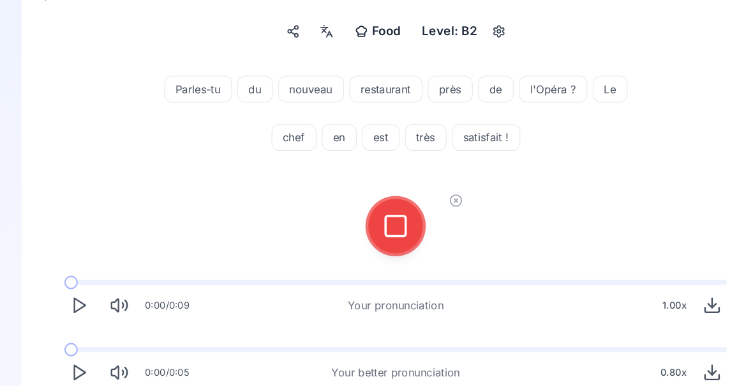
scroll to position [109, 0]
click at [377, 218] on icon at bounding box center [377, 215] width 26 height 26
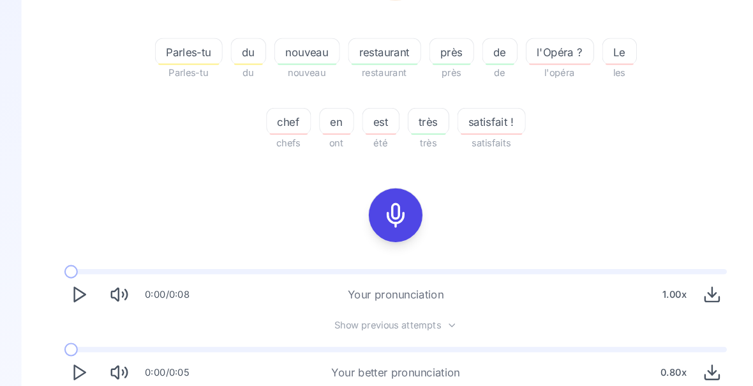
scroll to position [271, 0]
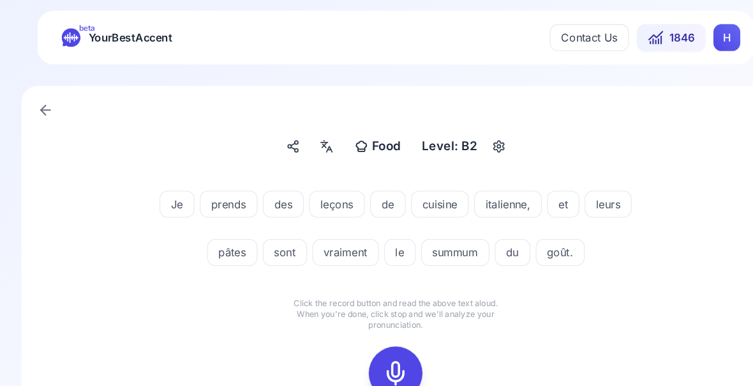
scroll to position [40, 0]
